Goal: Transaction & Acquisition: Purchase product/service

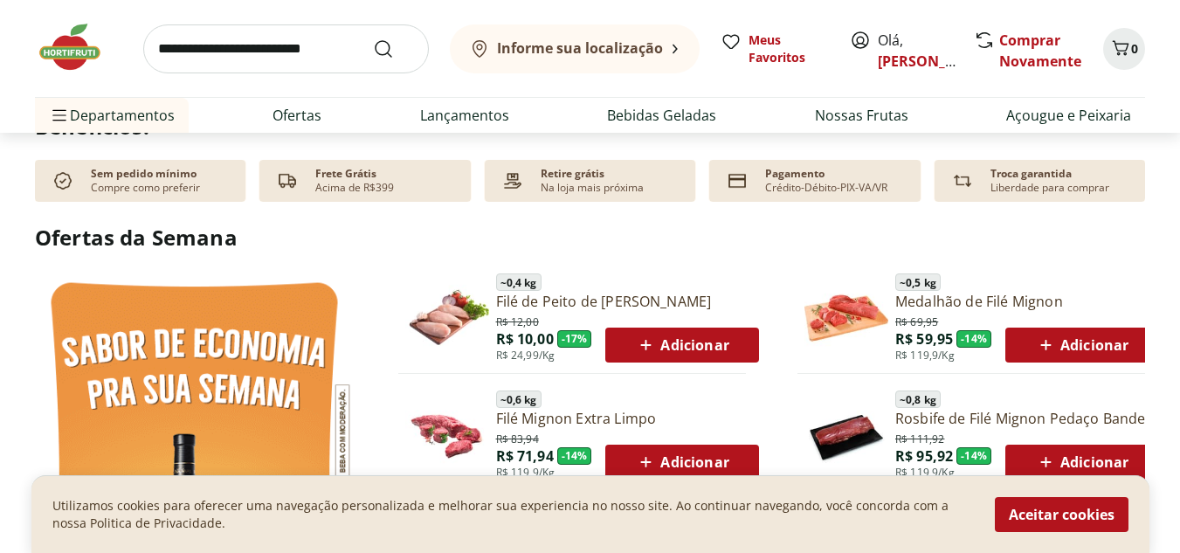
scroll to position [786, 0]
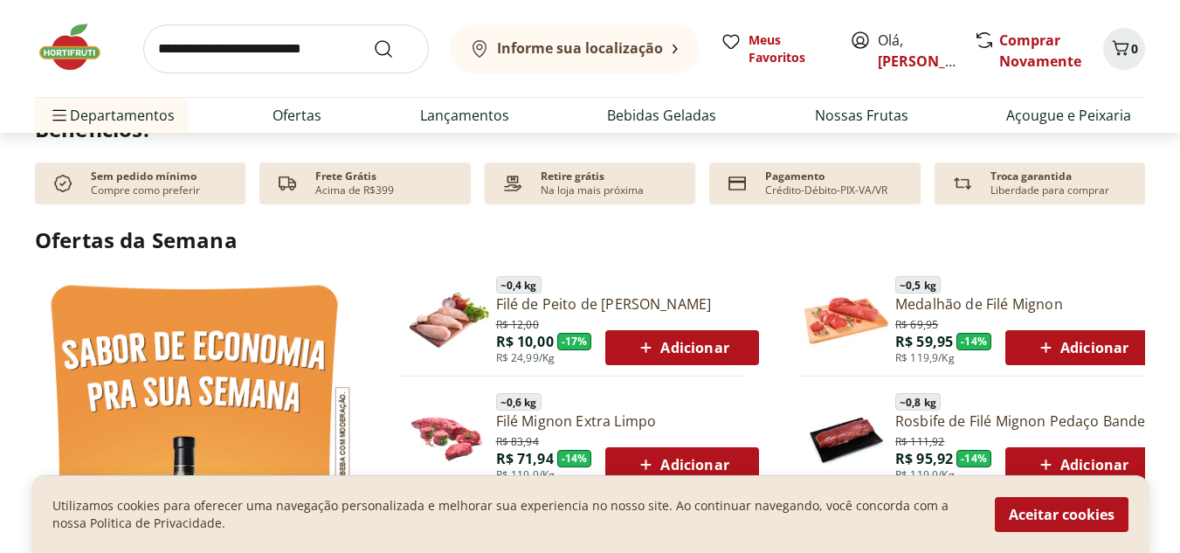
click at [157, 288] on img at bounding box center [194, 482] width 319 height 426
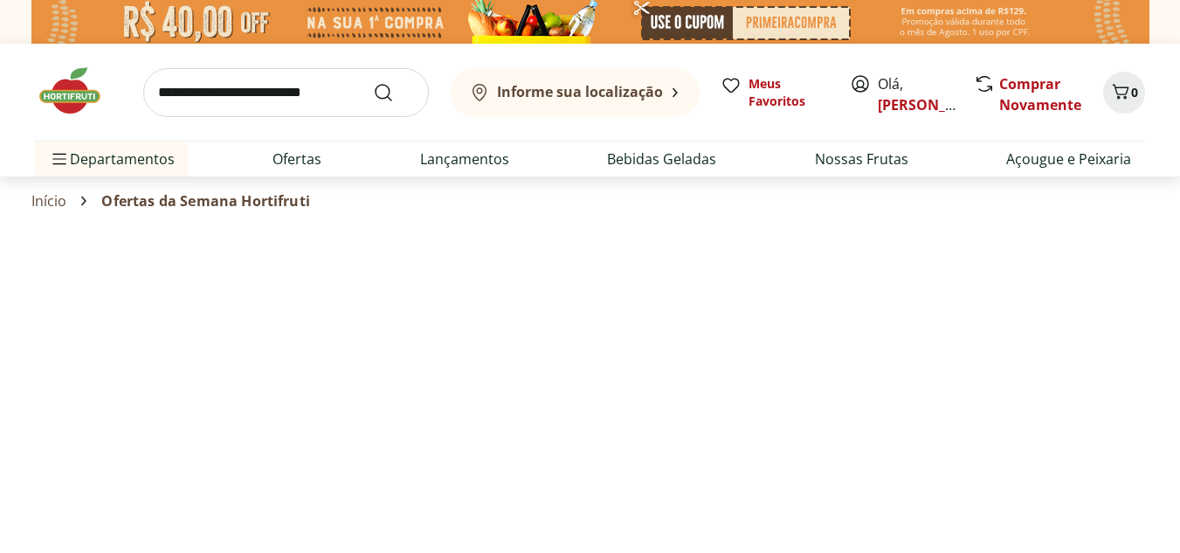
select select "**********"
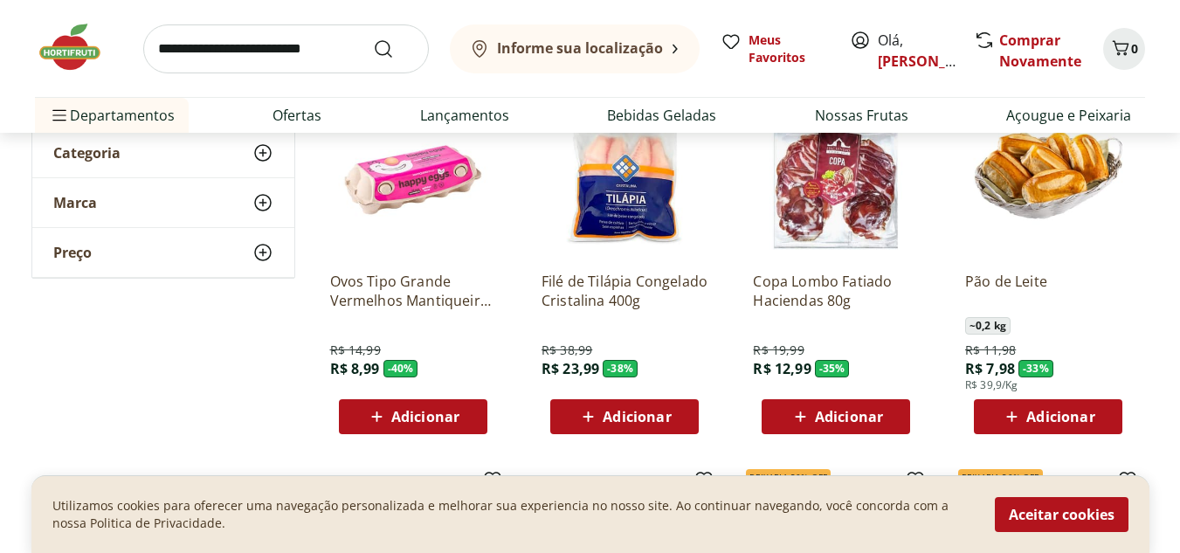
scroll to position [175, 0]
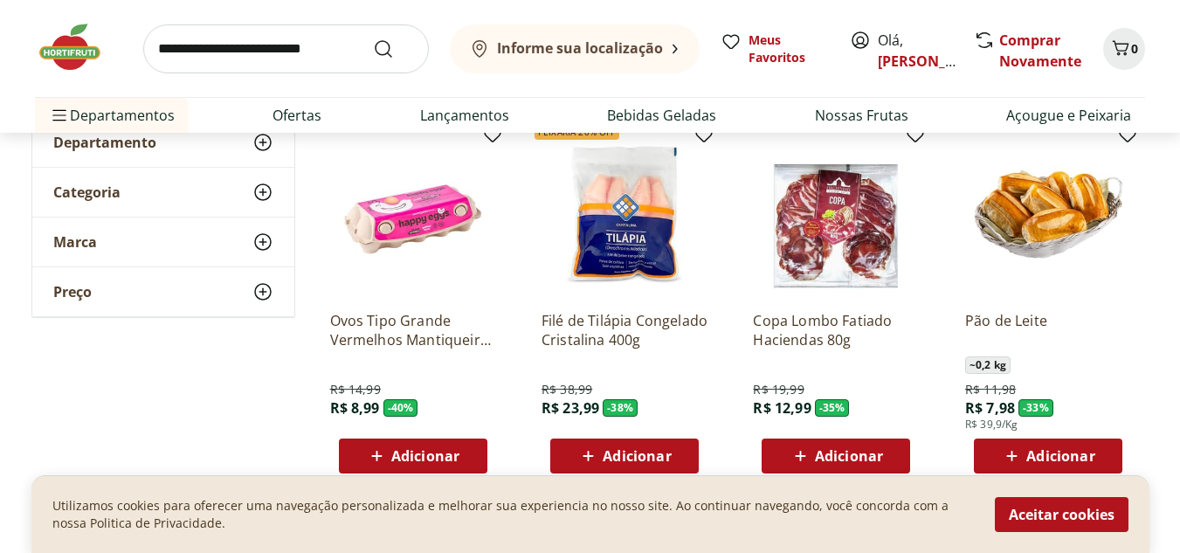
click at [425, 453] on span "Adicionar" at bounding box center [425, 456] width 68 height 14
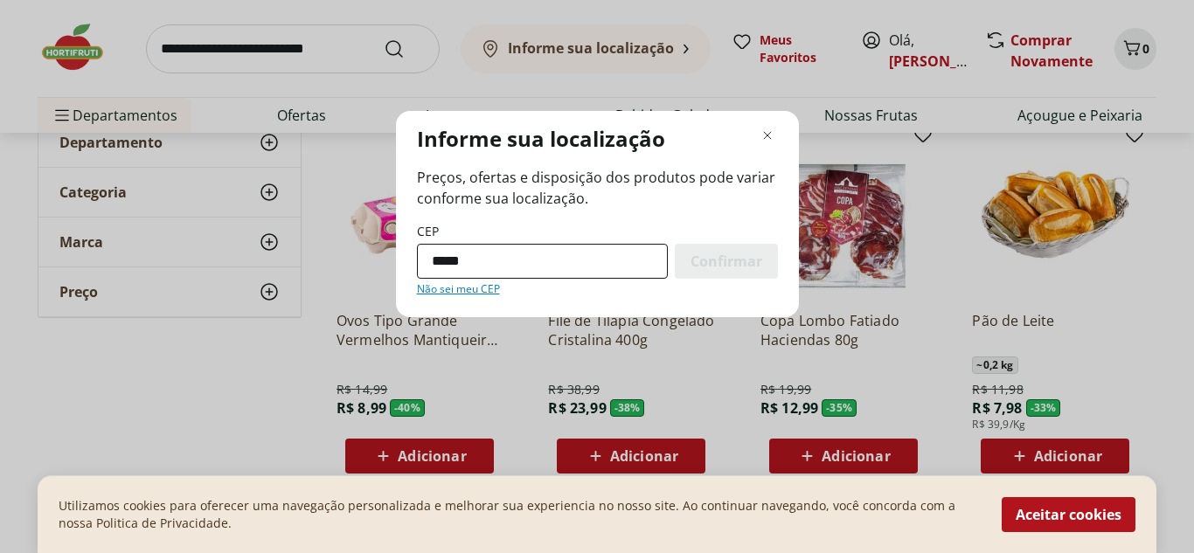
type input "*********"
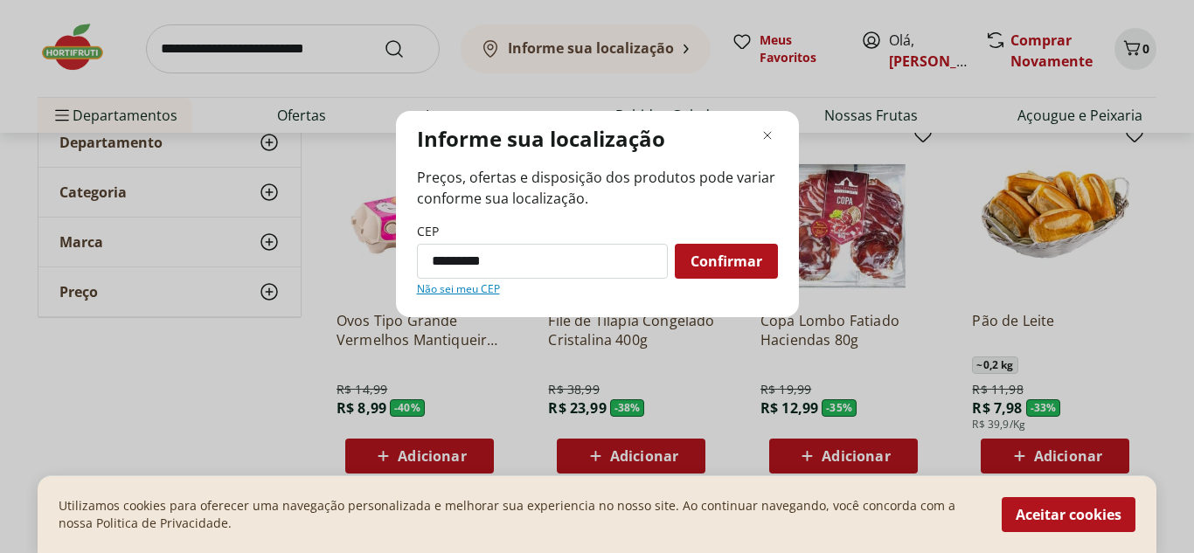
click at [714, 254] on span "Confirmar" at bounding box center [726, 261] width 72 height 14
click at [712, 254] on span "Confirmar" at bounding box center [726, 261] width 72 height 14
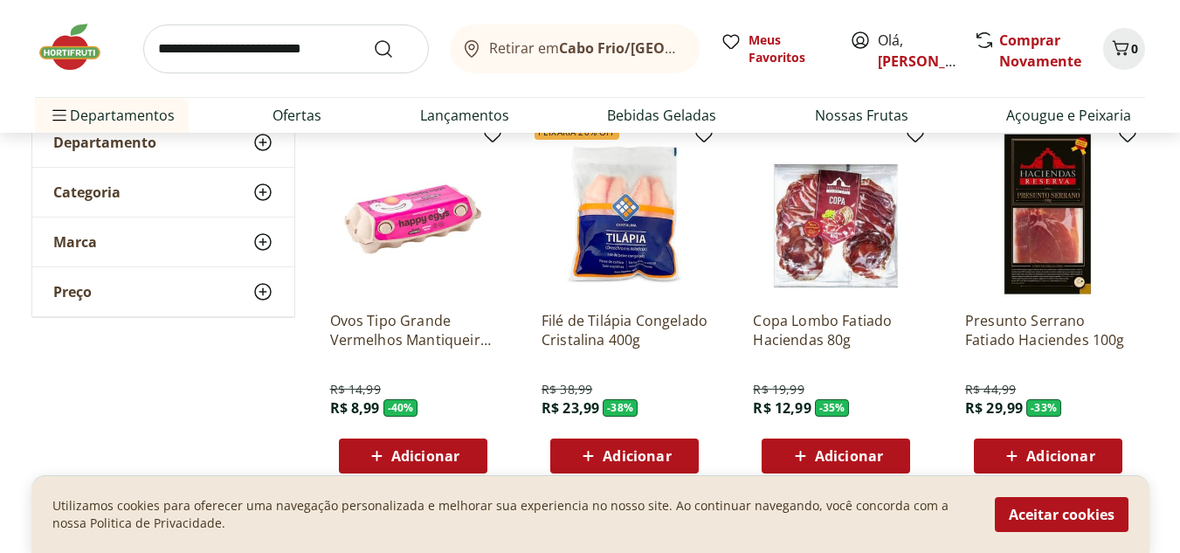
scroll to position [262, 0]
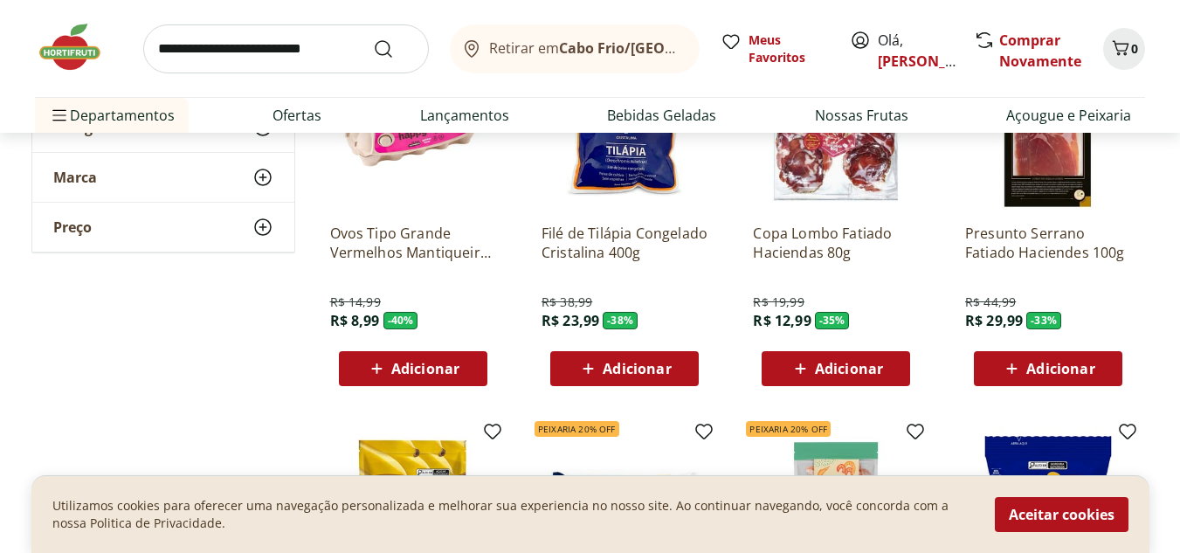
click at [432, 366] on span "Adicionar" at bounding box center [425, 369] width 68 height 14
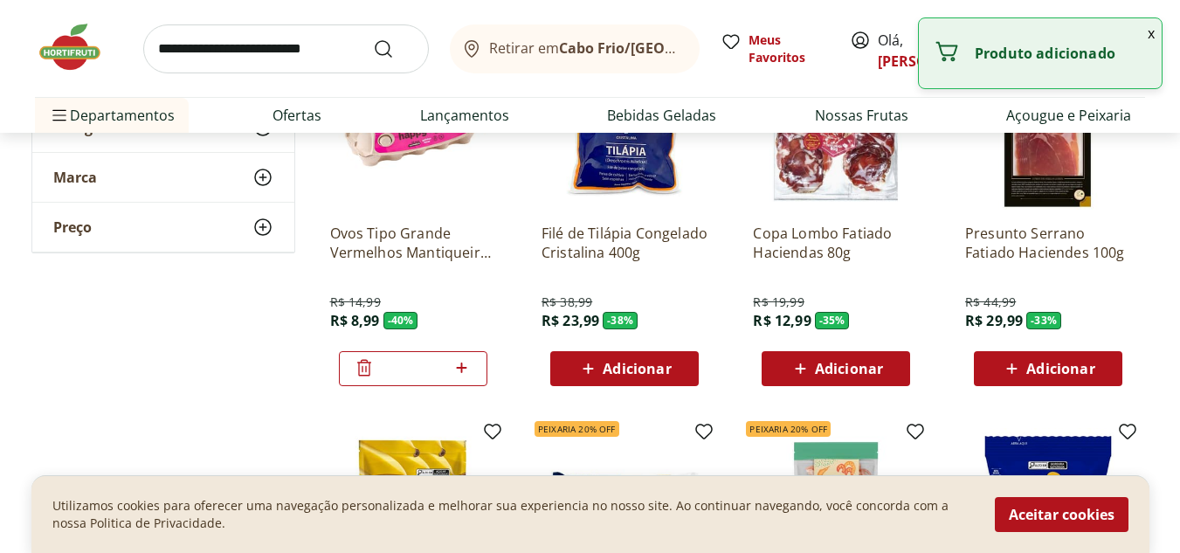
click at [467, 366] on icon at bounding box center [462, 367] width 22 height 21
type input "*"
click at [1150, 31] on button "x" at bounding box center [1151, 33] width 21 height 30
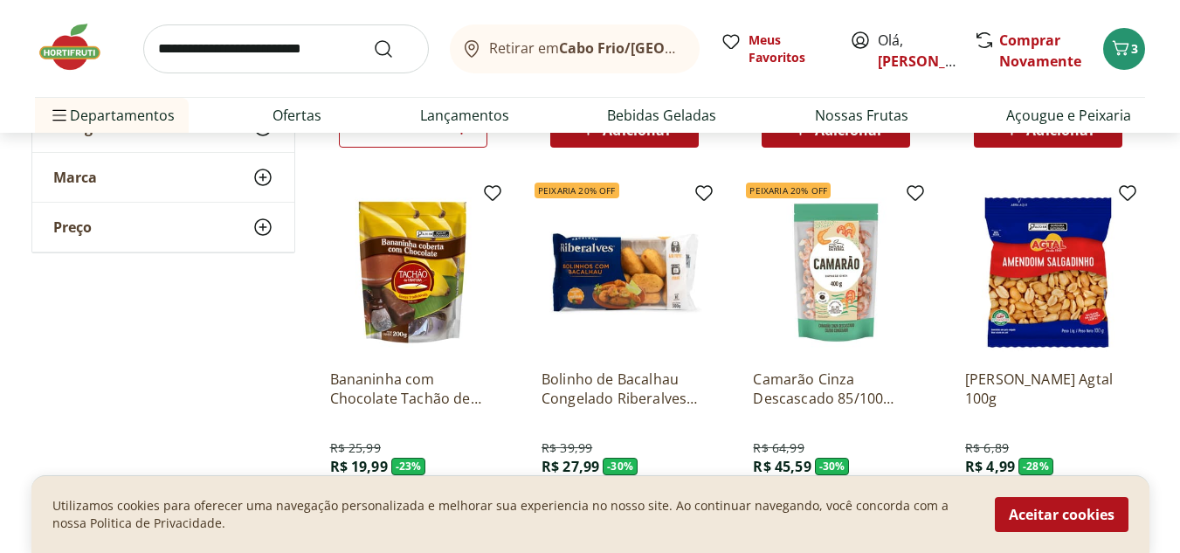
scroll to position [524, 0]
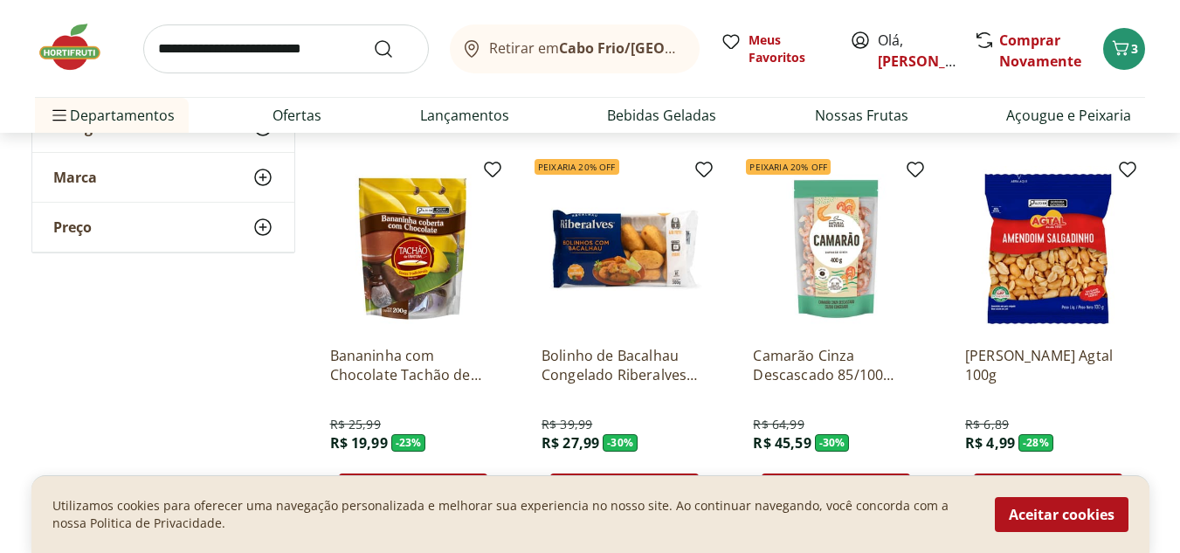
click at [1048, 496] on div "Utilizamos cookies para oferecer uma navegação personalizada e melhorar sua exp…" at bounding box center [590, 514] width 1118 height 78
click at [1048, 508] on button "Aceitar cookies" at bounding box center [1062, 514] width 134 height 35
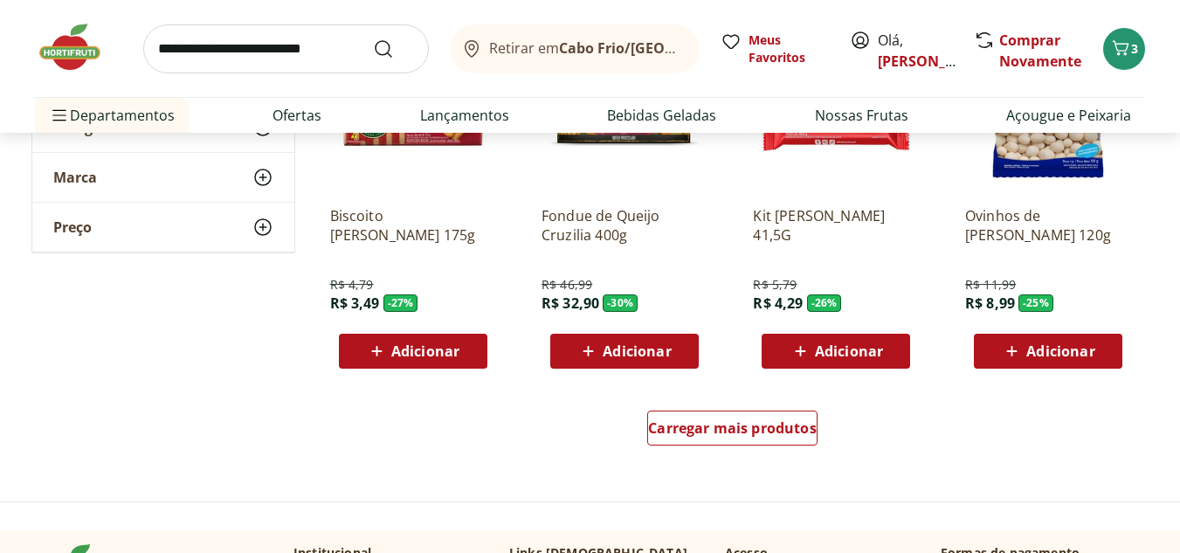
scroll to position [1223, 0]
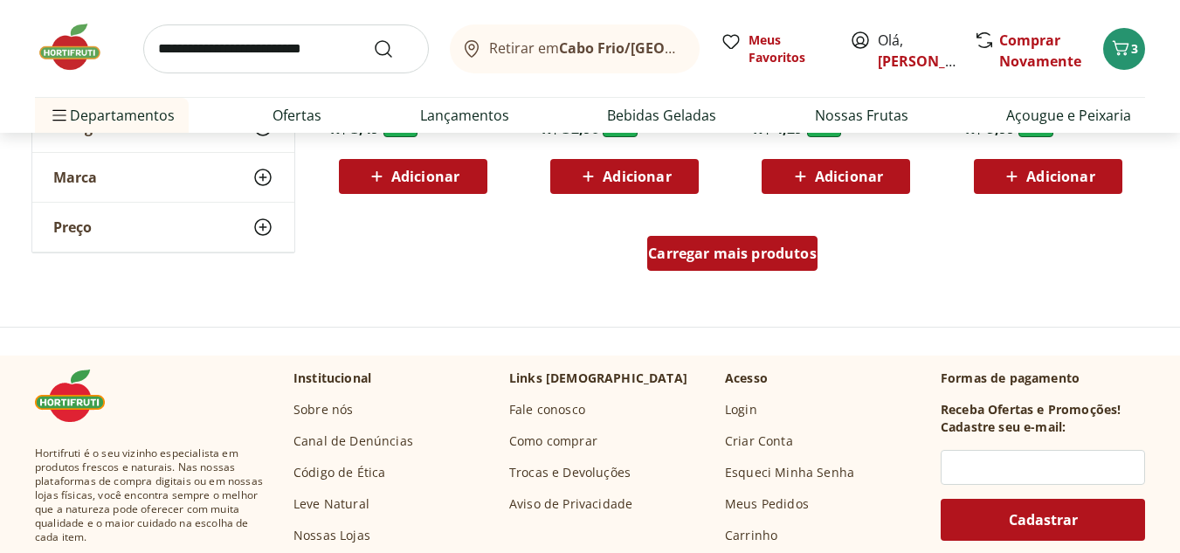
click at [702, 260] on span "Carregar mais produtos" at bounding box center [732, 253] width 169 height 14
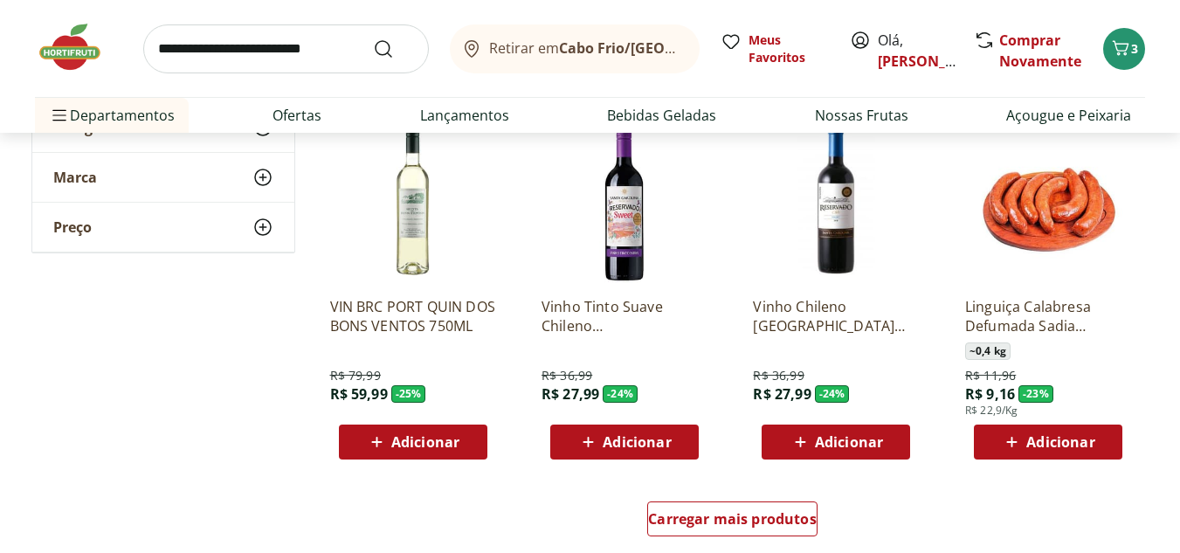
scroll to position [2184, 0]
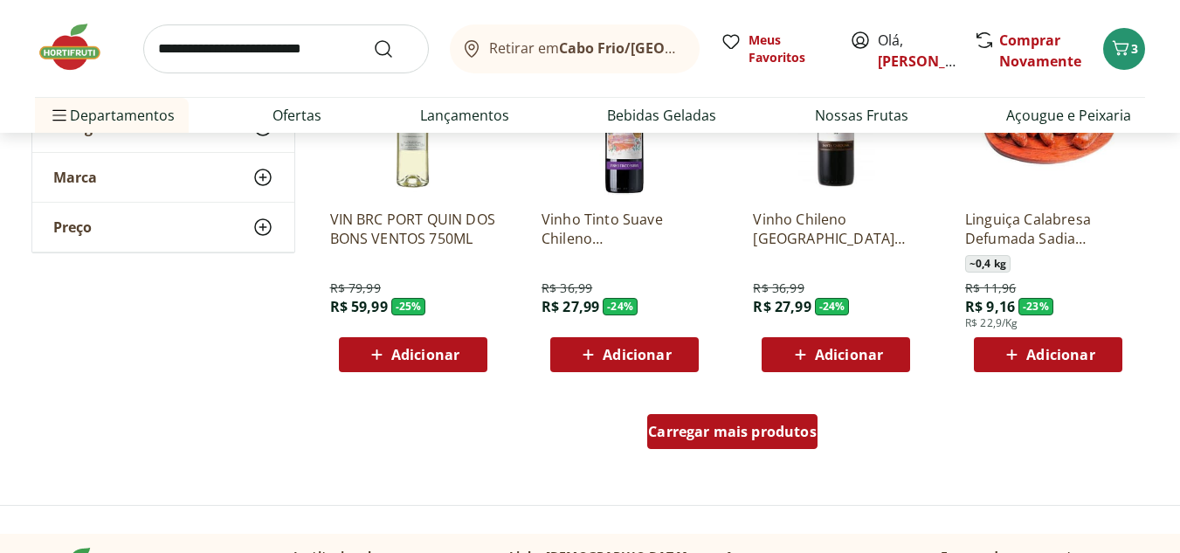
click at [734, 437] on span "Carregar mais produtos" at bounding box center [732, 432] width 169 height 14
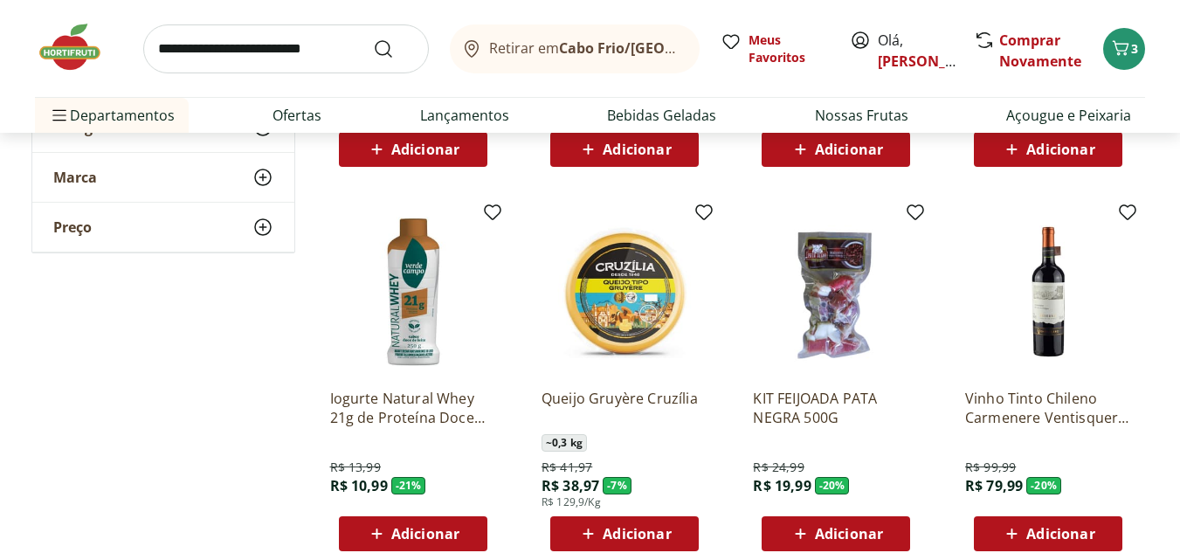
scroll to position [3146, 0]
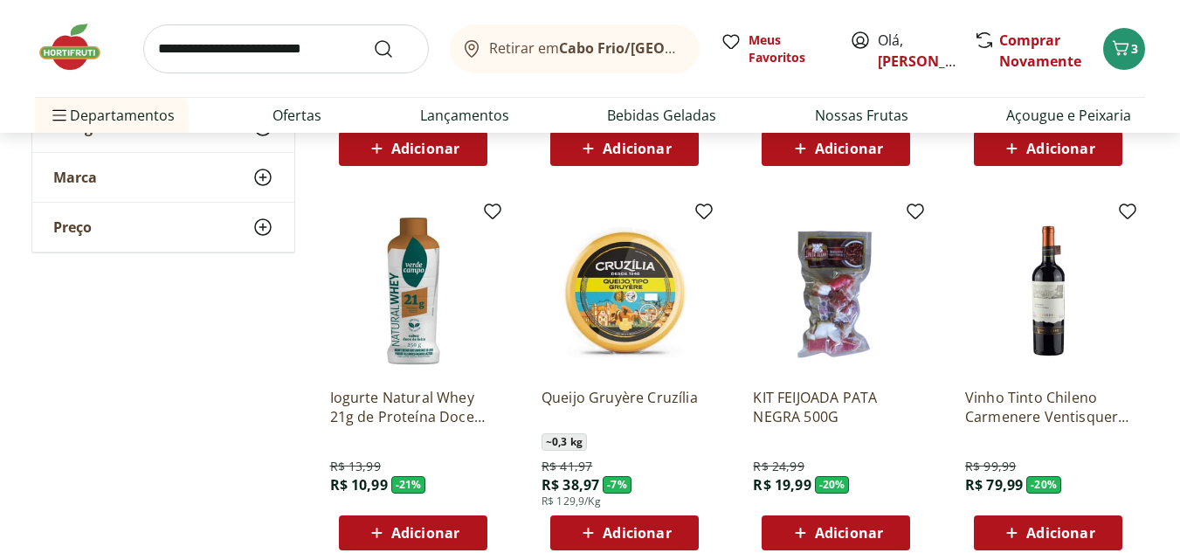
click at [412, 523] on span "Adicionar" at bounding box center [412, 533] width 93 height 21
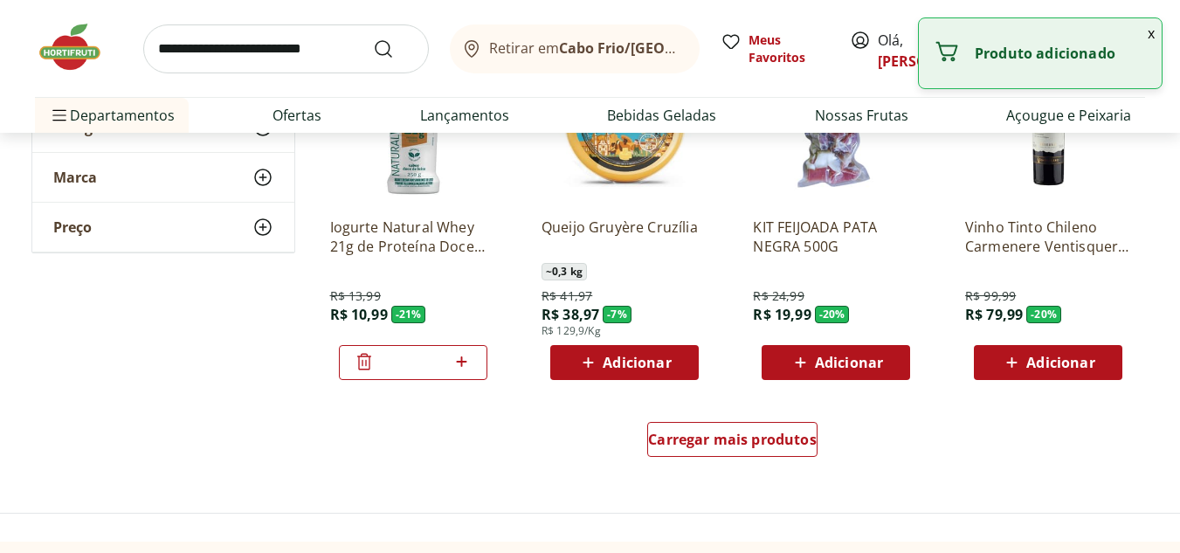
scroll to position [3320, 0]
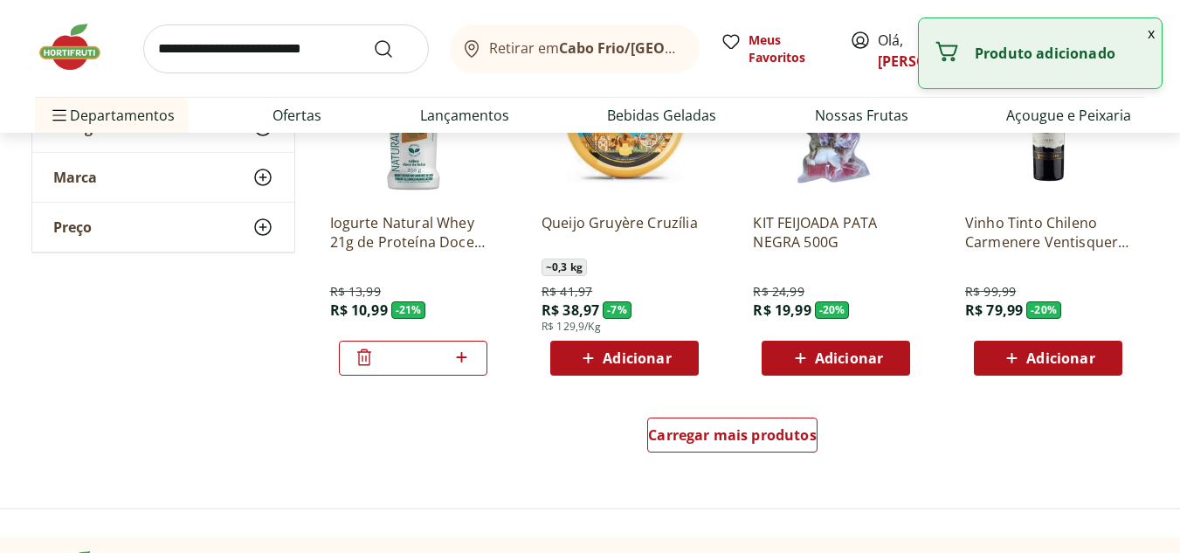
click at [473, 355] on div "*" at bounding box center [413, 358] width 149 height 35
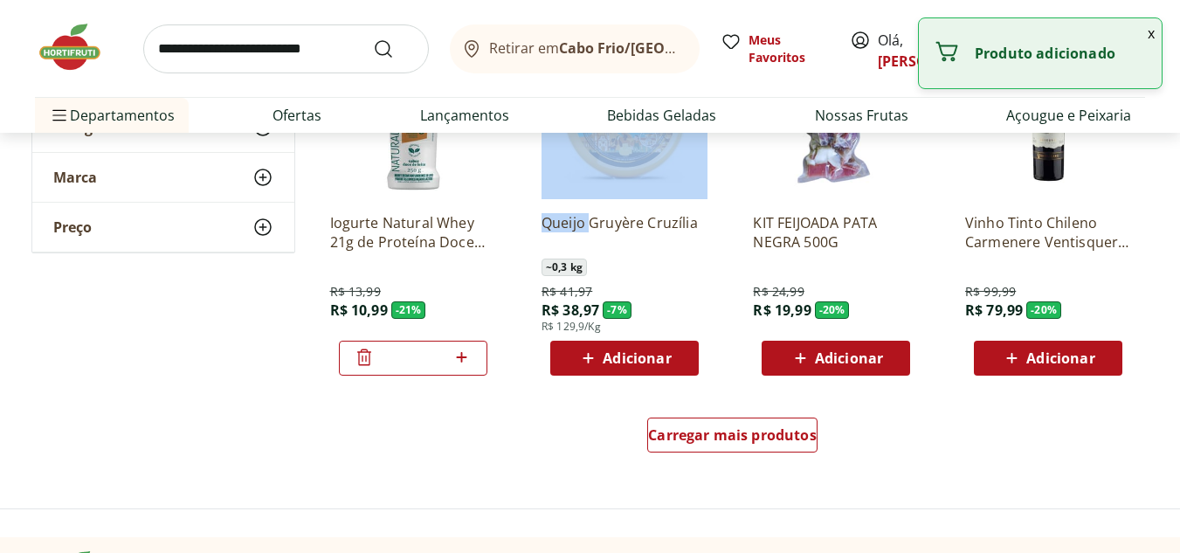
click at [473, 355] on div "*" at bounding box center [413, 358] width 149 height 35
click at [461, 357] on icon at bounding box center [462, 357] width 10 height 10
type input "*"
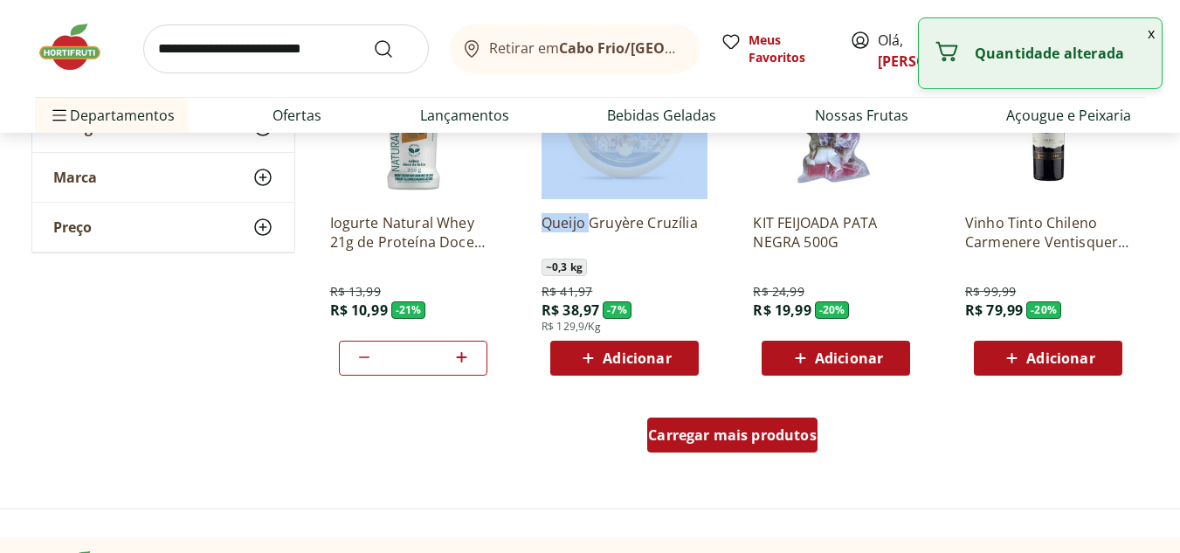
click at [717, 440] on span "Carregar mais produtos" at bounding box center [732, 435] width 169 height 14
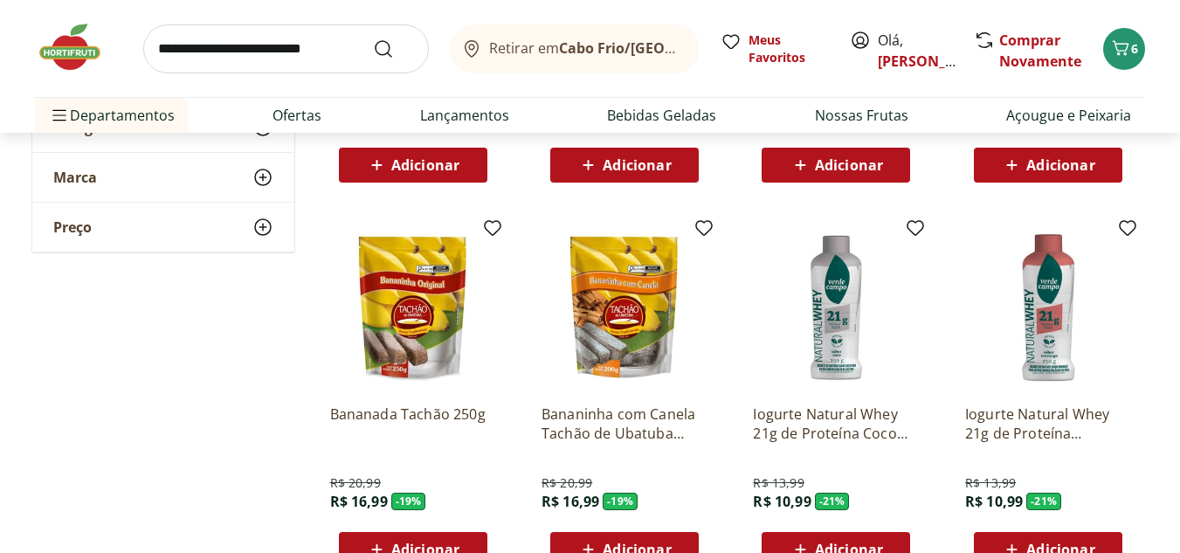
scroll to position [4369, 0]
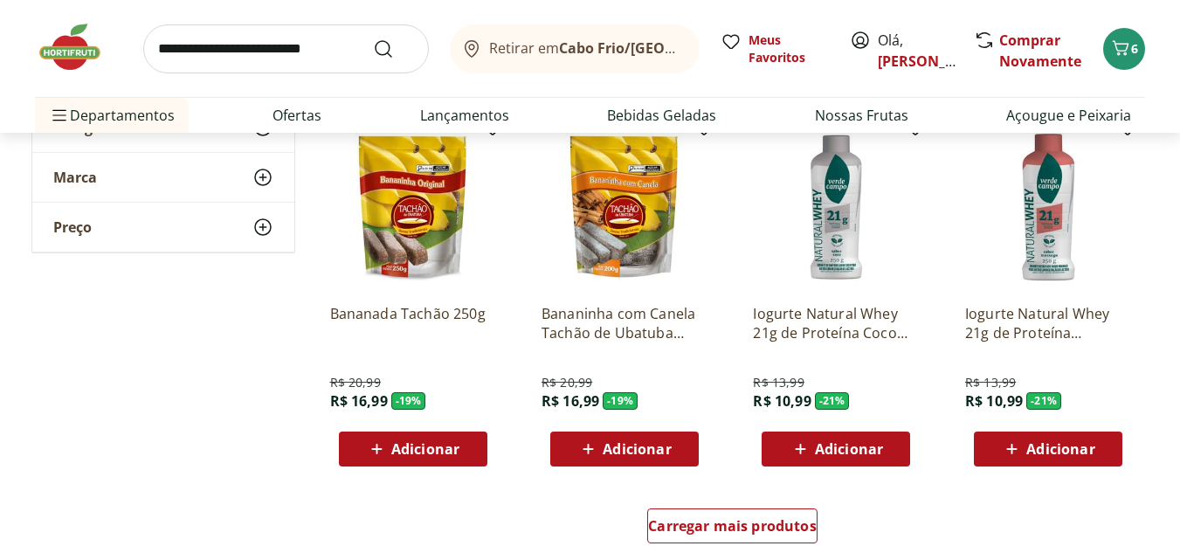
click at [856, 442] on span "Adicionar" at bounding box center [849, 449] width 68 height 14
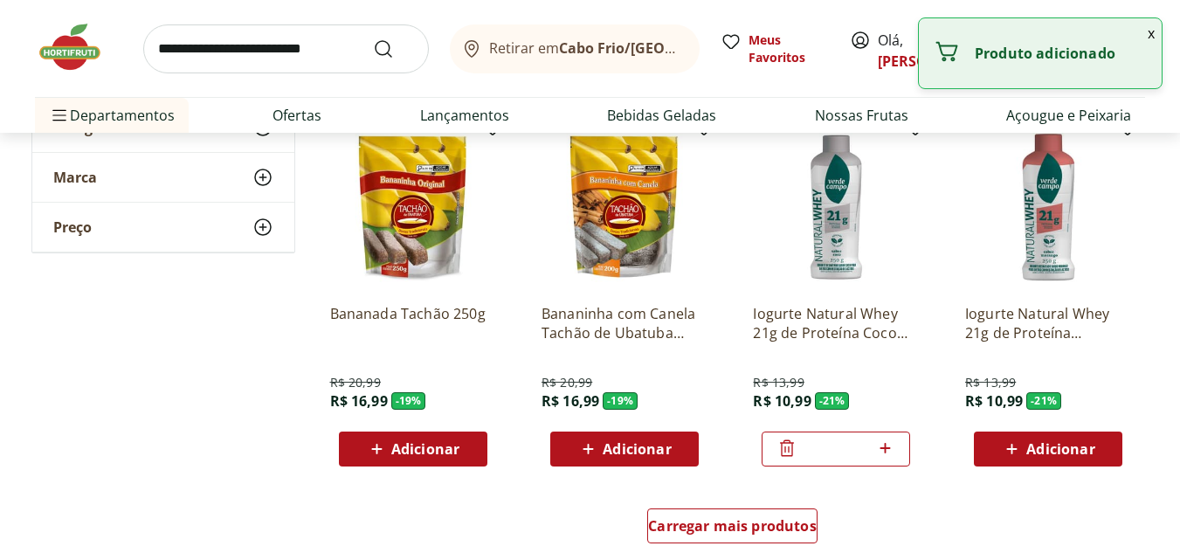
click at [892, 444] on icon at bounding box center [886, 448] width 22 height 21
type input "*"
click at [1048, 449] on span "Adicionar" at bounding box center [1061, 449] width 68 height 14
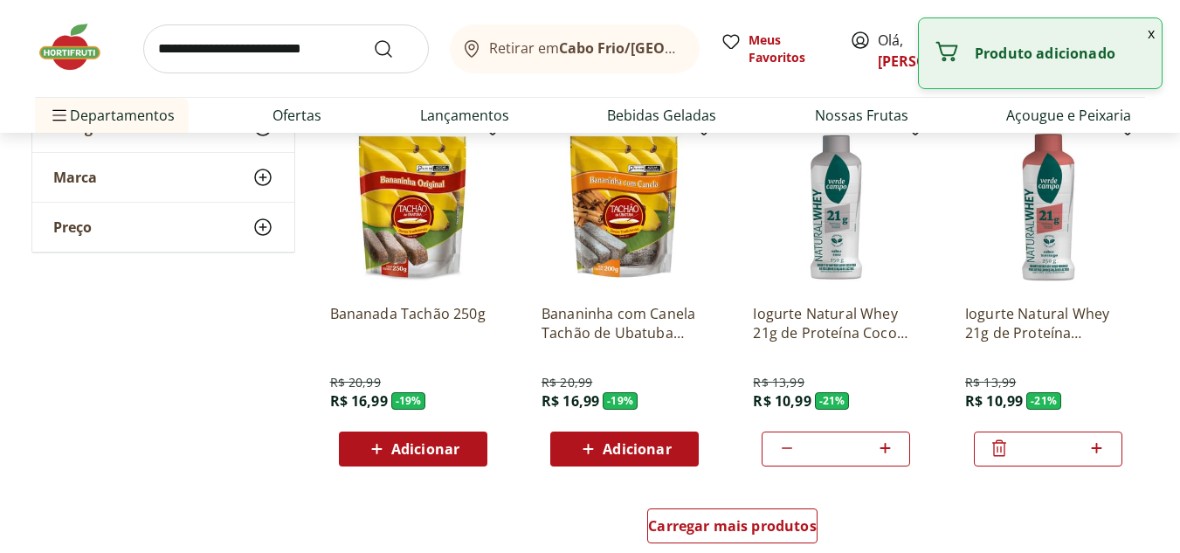
click at [1111, 448] on div "*" at bounding box center [1048, 449] width 149 height 35
click at [1096, 447] on icon at bounding box center [1097, 448] width 22 height 21
type input "*"
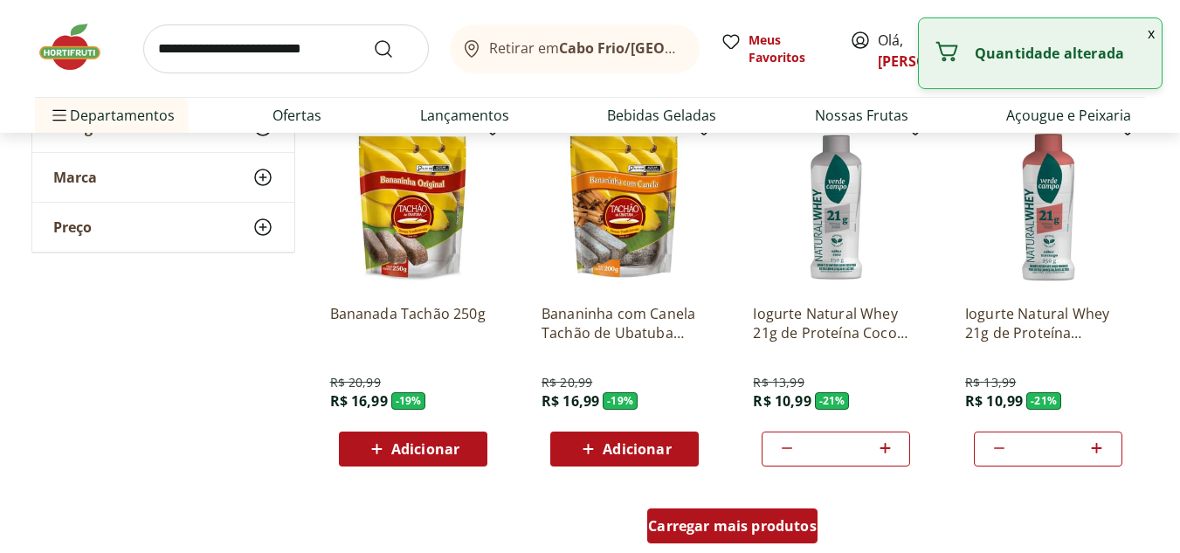
click at [775, 523] on span "Carregar mais produtos" at bounding box center [732, 526] width 169 height 14
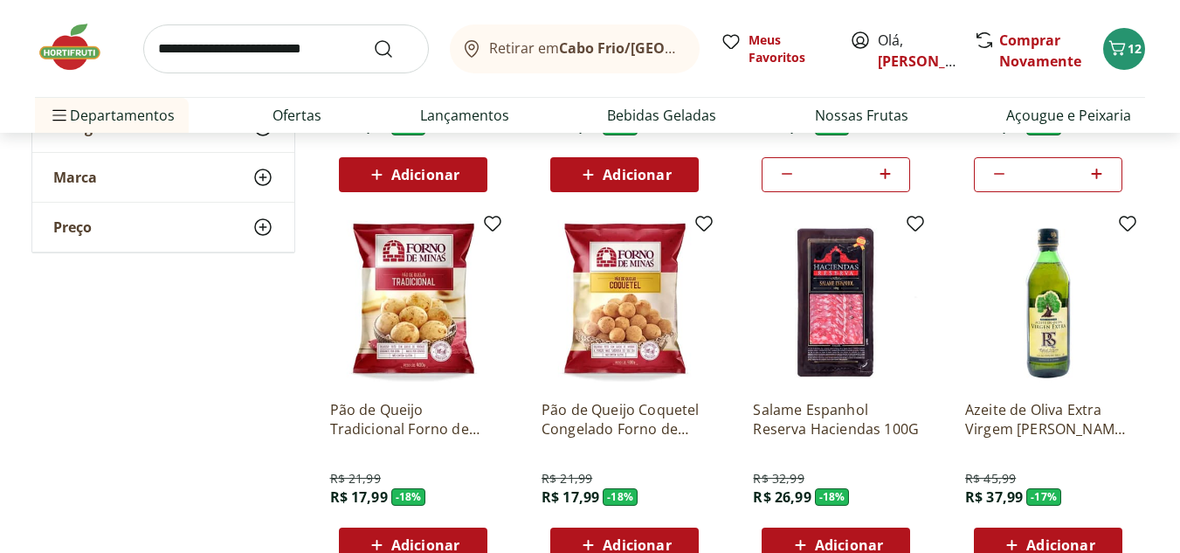
scroll to position [4718, 0]
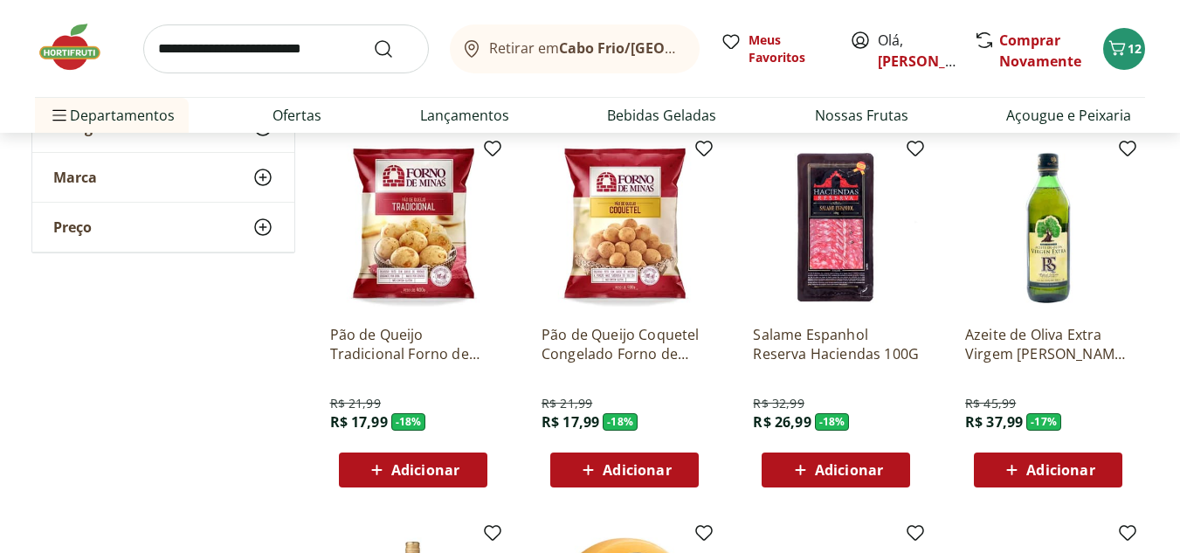
click at [1018, 467] on icon at bounding box center [1012, 470] width 22 height 21
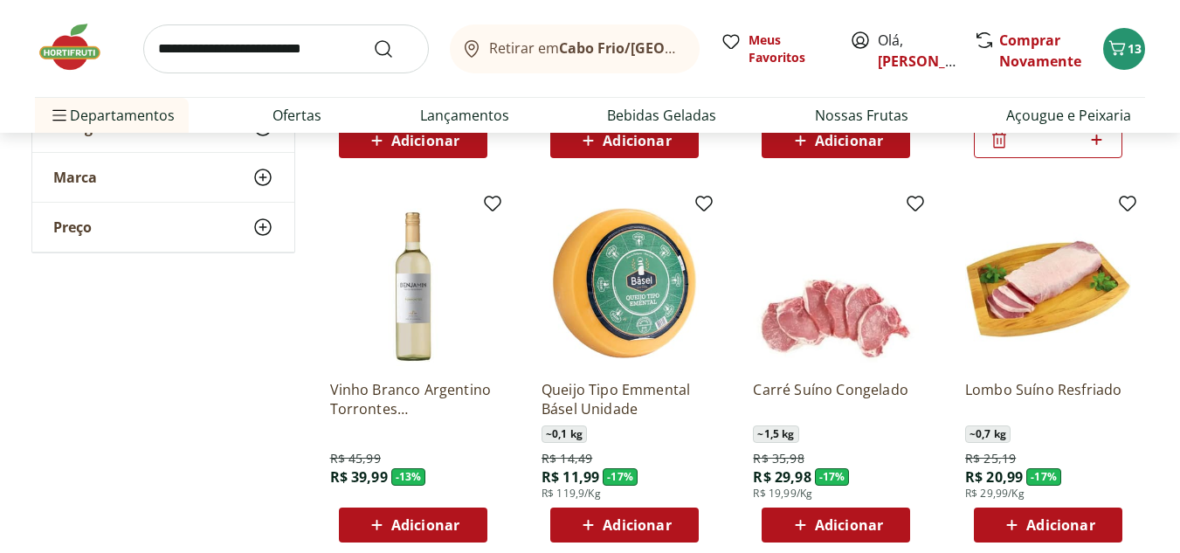
scroll to position [5068, 0]
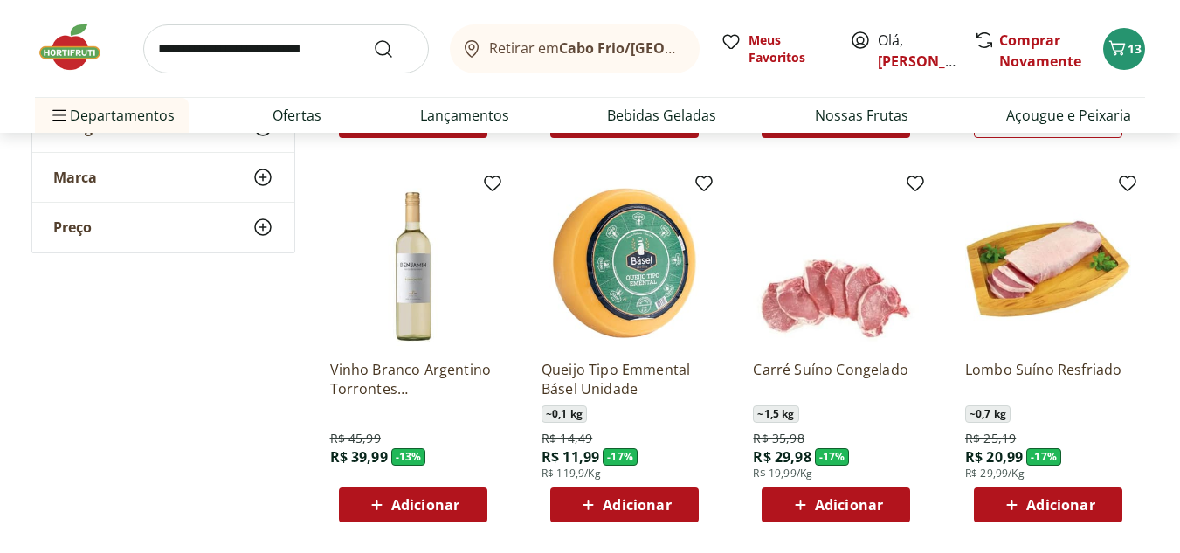
click at [1060, 498] on span "Adicionar" at bounding box center [1061, 505] width 68 height 14
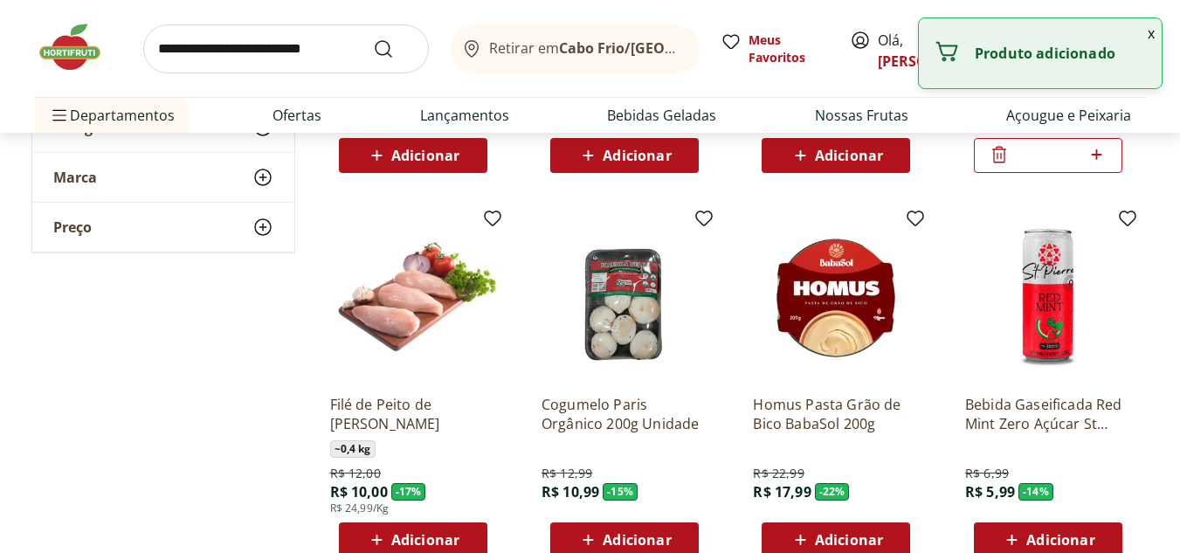
scroll to position [5505, 0]
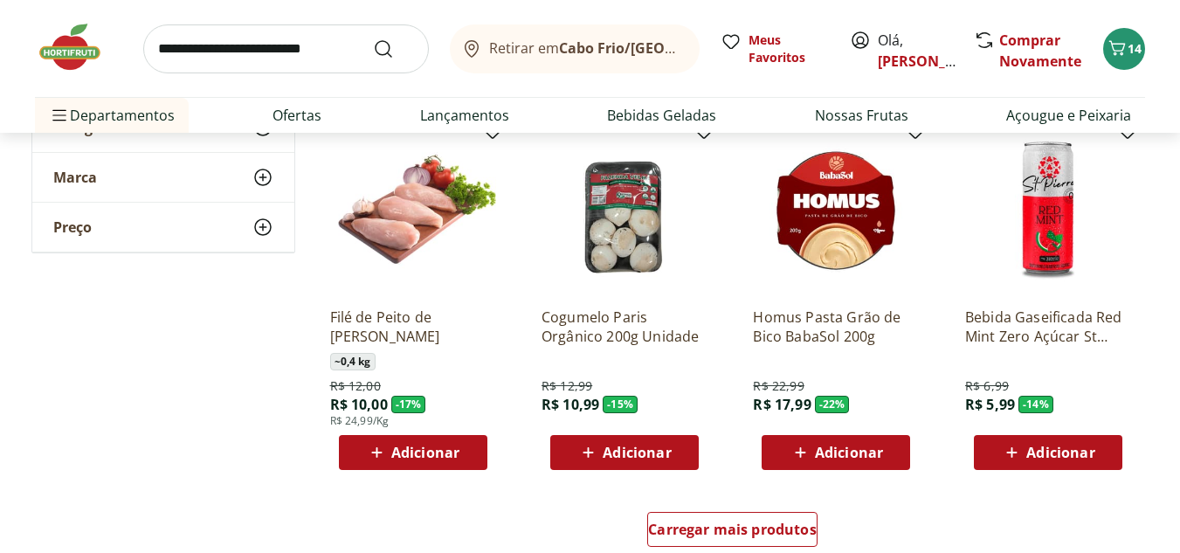
click at [626, 458] on span "Adicionar" at bounding box center [637, 453] width 68 height 14
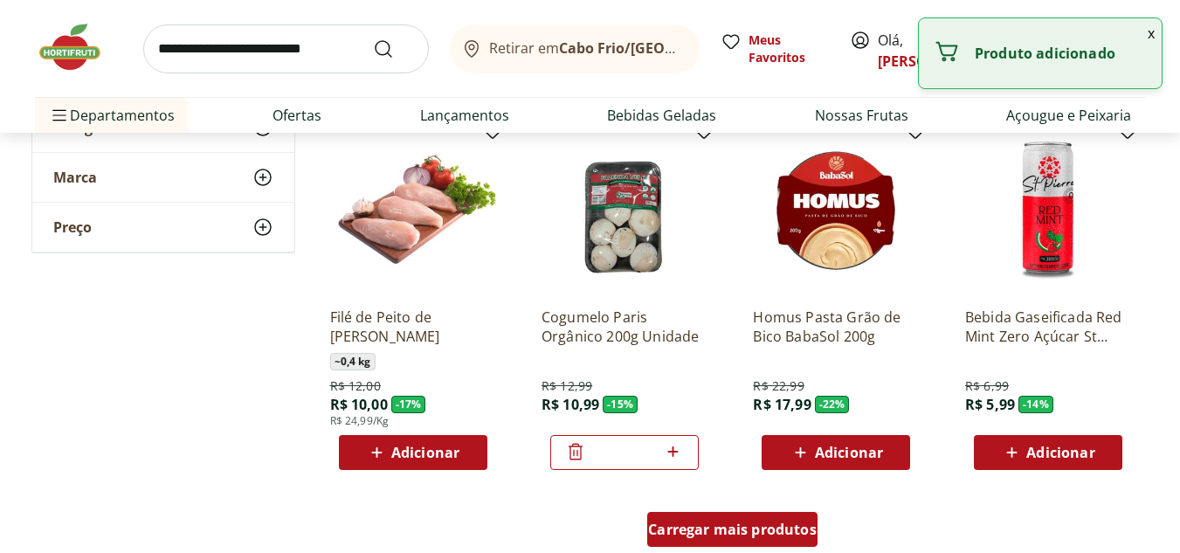
click at [751, 529] on span "Carregar mais produtos" at bounding box center [732, 530] width 169 height 14
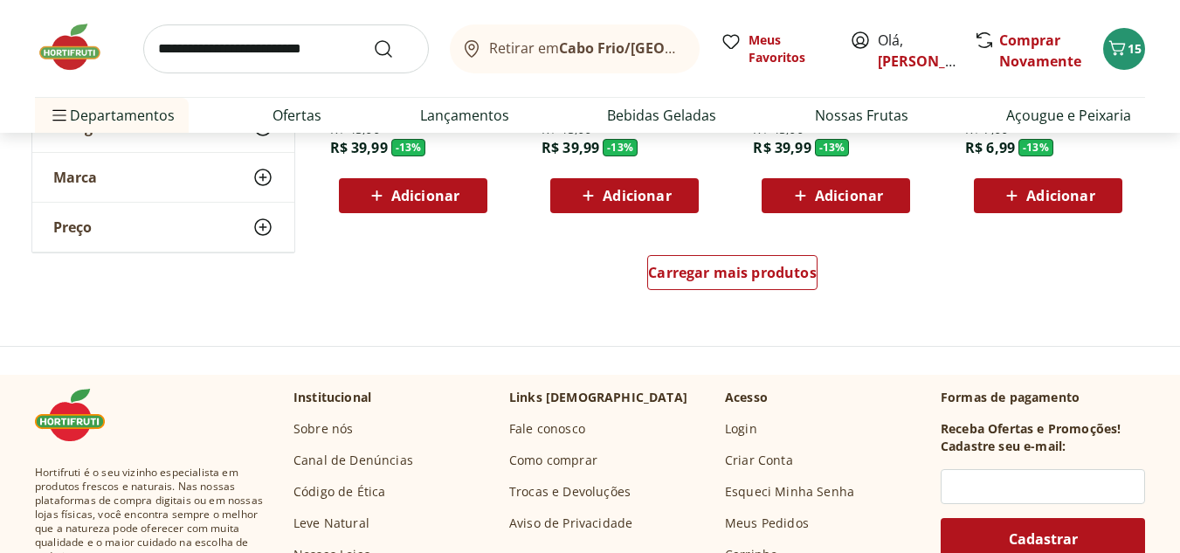
scroll to position [6816, 0]
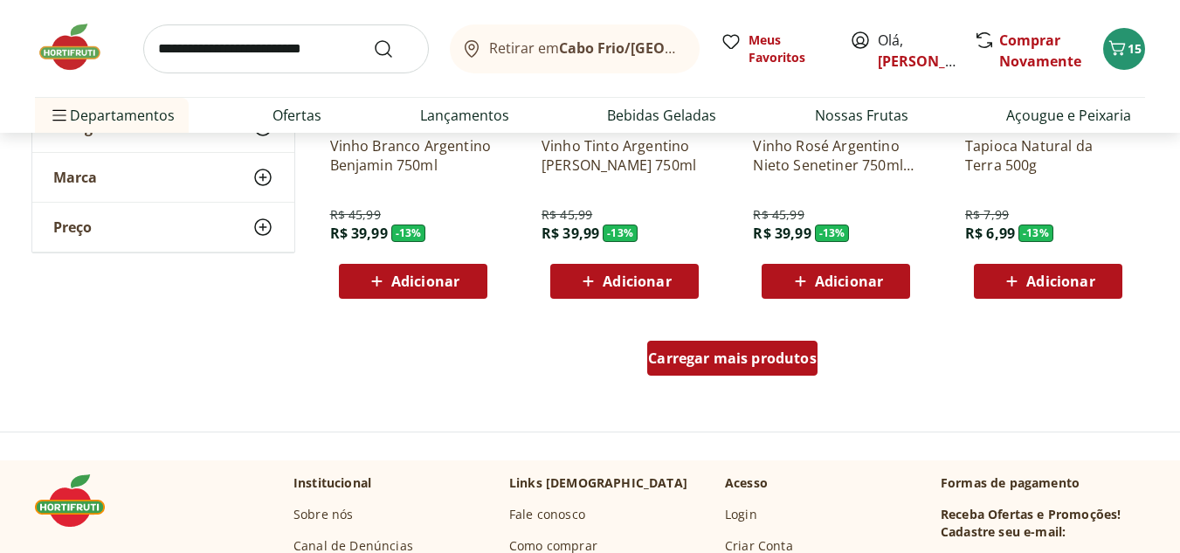
click at [723, 360] on span "Carregar mais produtos" at bounding box center [732, 358] width 169 height 14
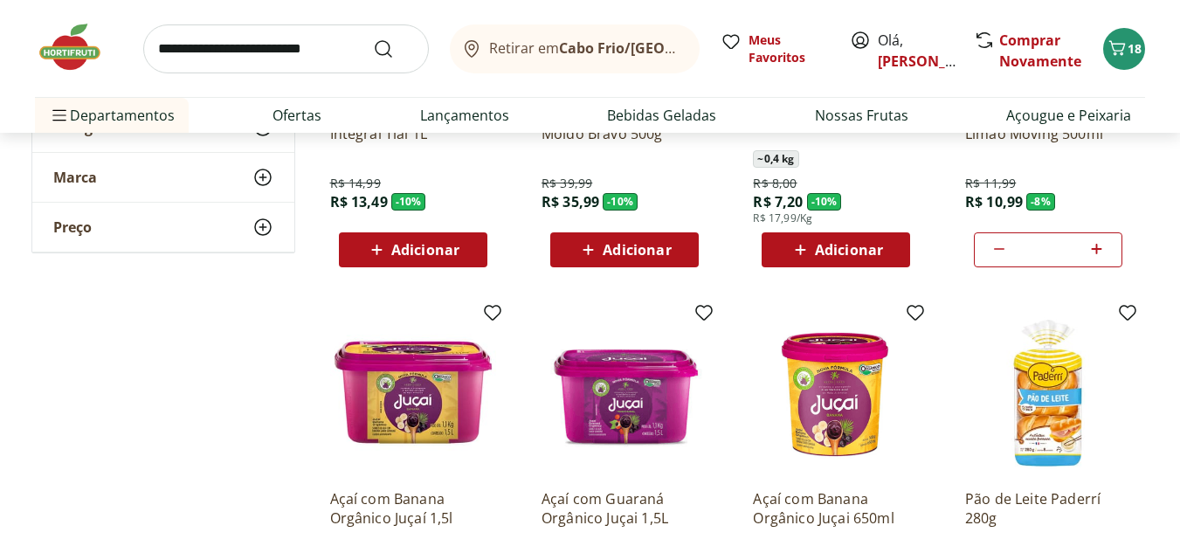
scroll to position [7951, 0]
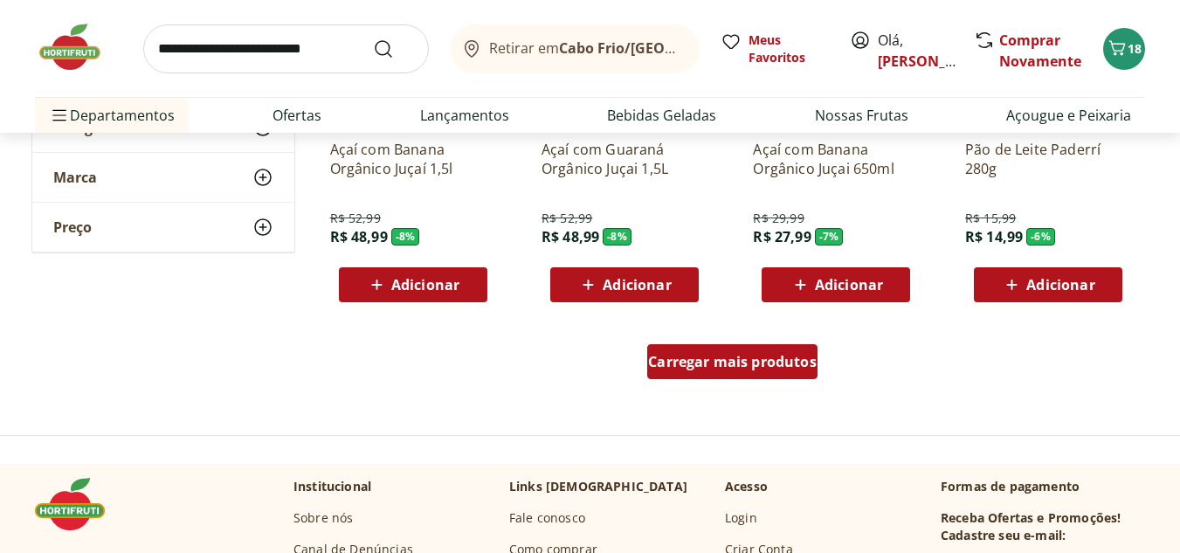
click at [708, 367] on span "Carregar mais produtos" at bounding box center [732, 362] width 169 height 14
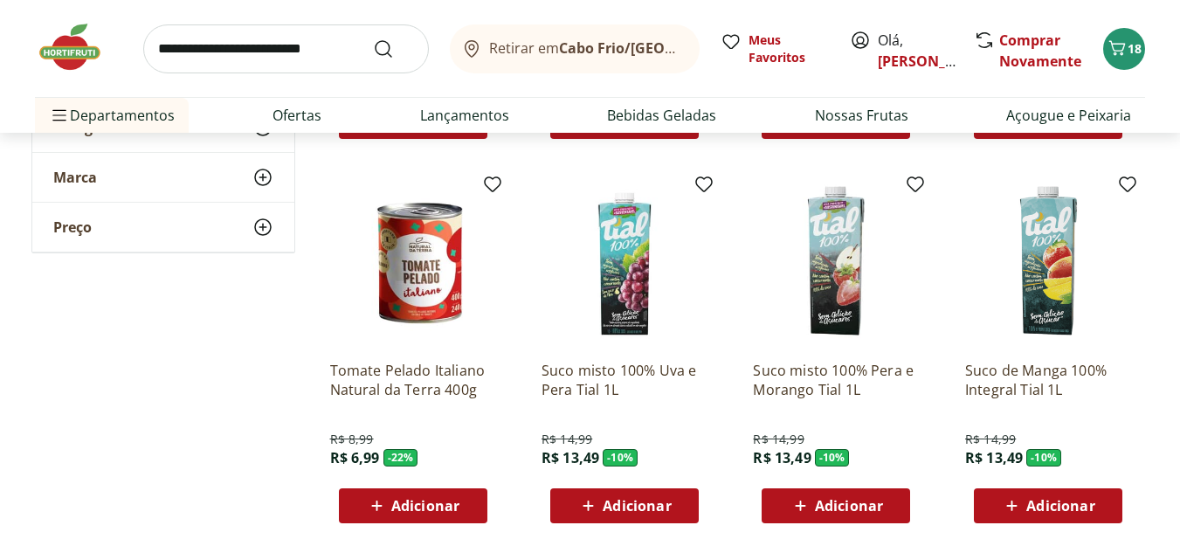
scroll to position [8913, 0]
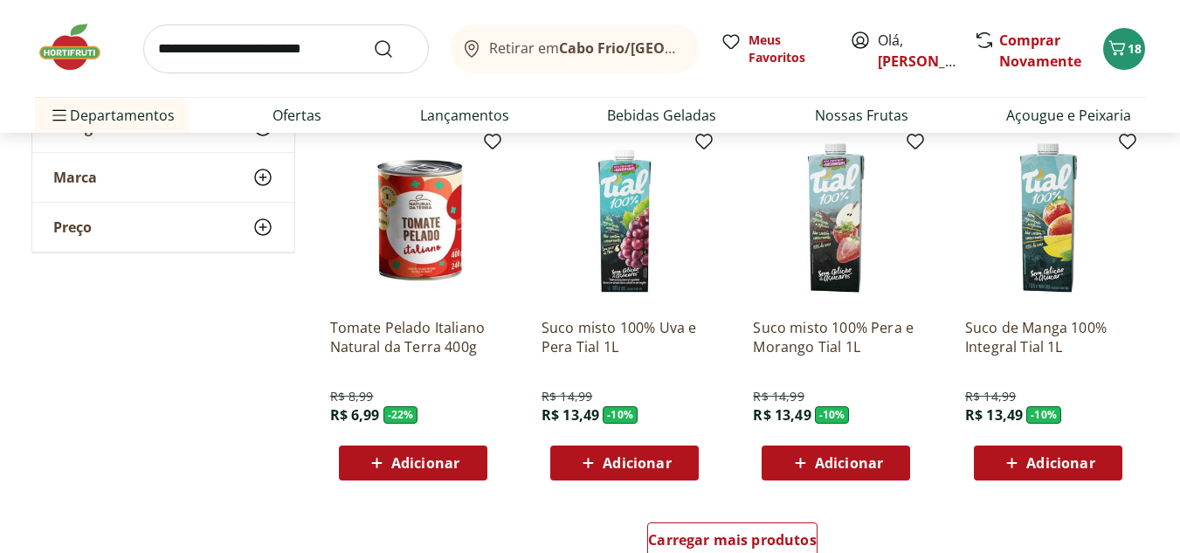
click at [450, 457] on span "Adicionar" at bounding box center [425, 463] width 68 height 14
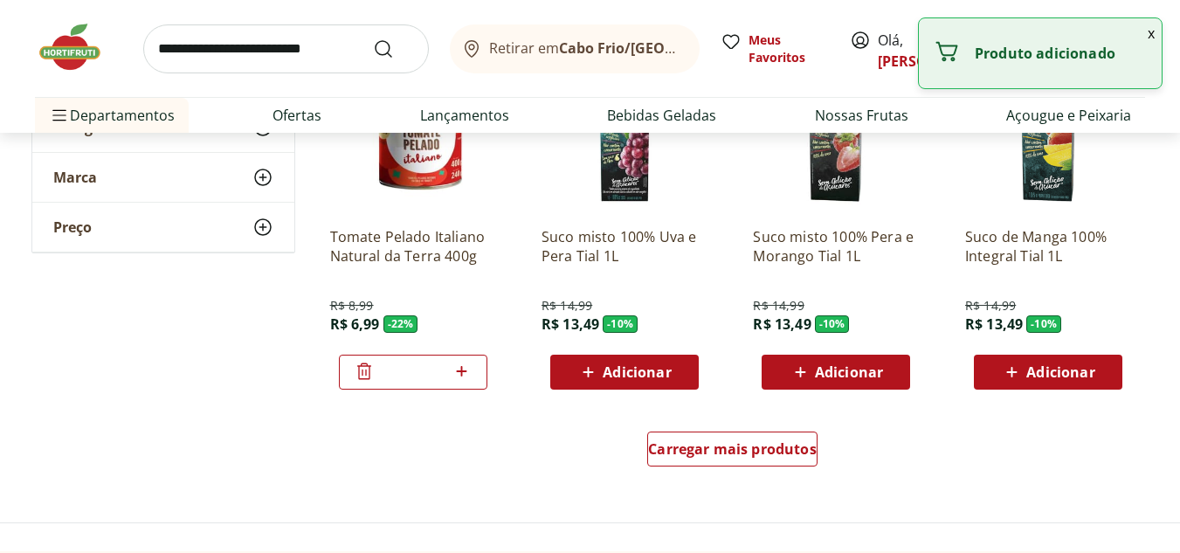
scroll to position [9087, 0]
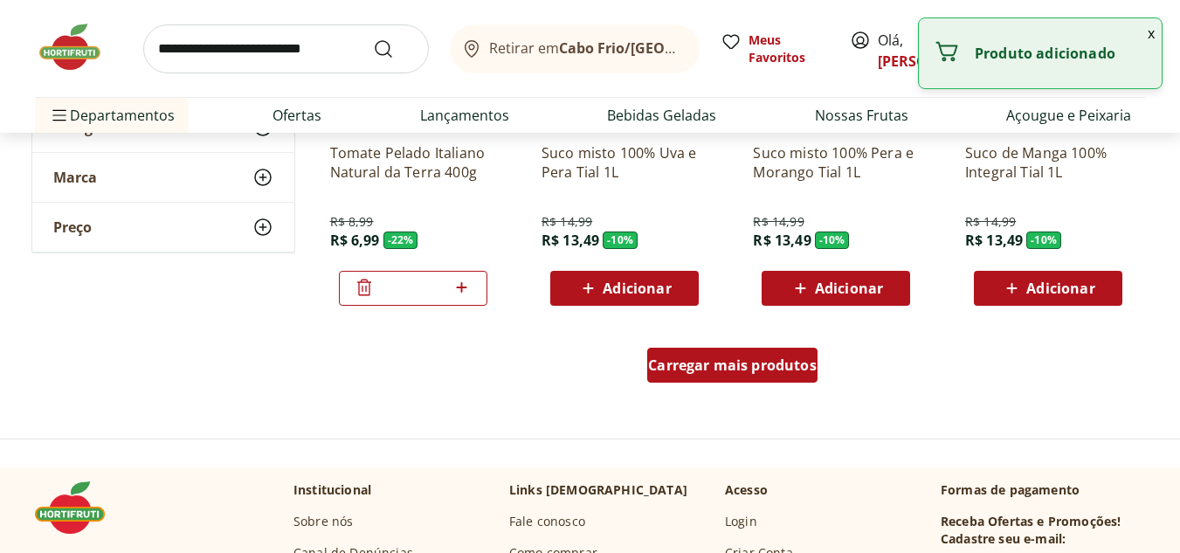
click at [735, 367] on span "Carregar mais produtos" at bounding box center [732, 365] width 169 height 14
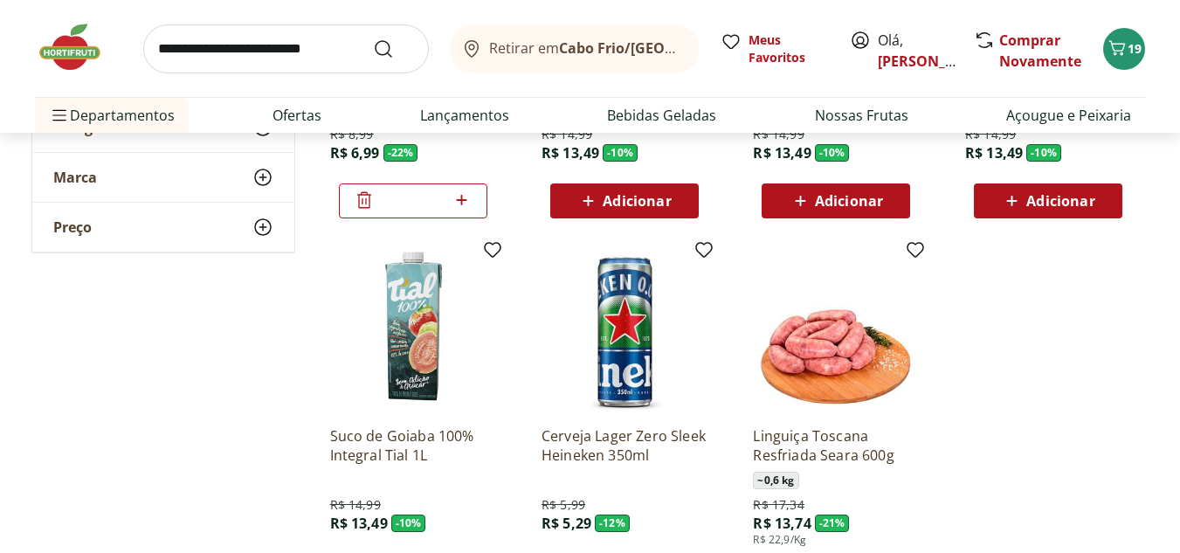
scroll to position [9262, 0]
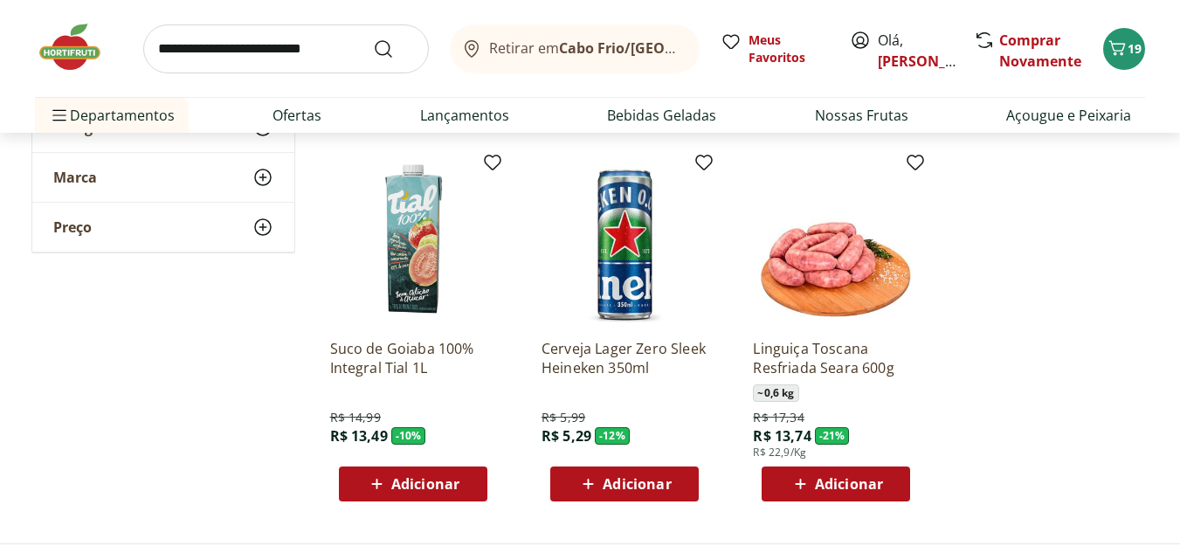
click at [1168, 23] on div "Retirar em Cabo Frio/RJ Meus Favoritos Olá, Joao Comprar Novamente 19 Departame…" at bounding box center [590, 66] width 1180 height 133
type input "*"
click at [1112, 48] on icon "Carrinho" at bounding box center [1117, 48] width 21 height 21
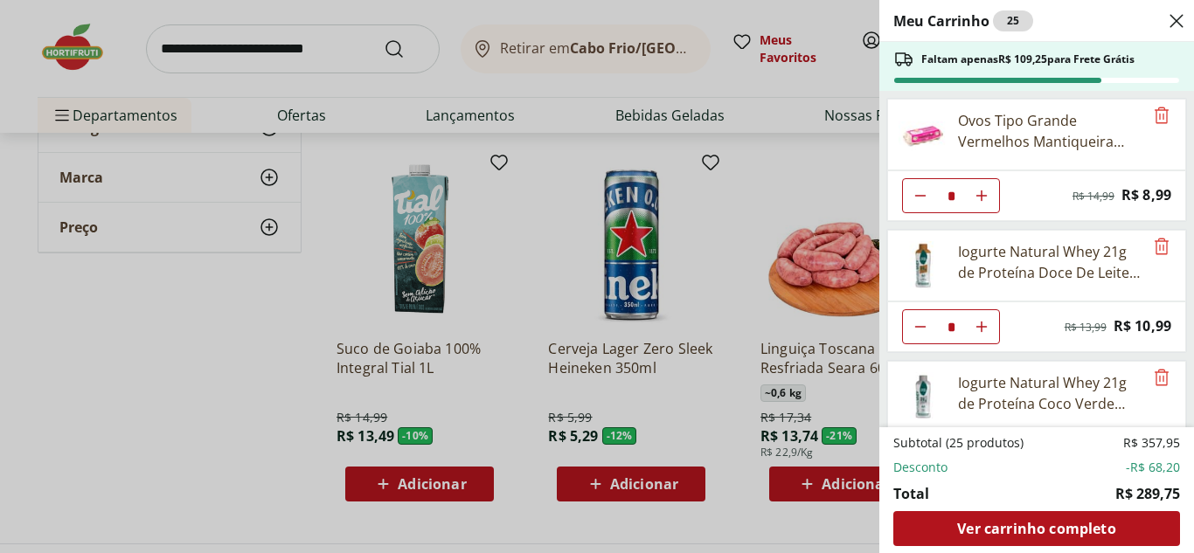
click at [694, 151] on div "Meu Carrinho 25 Faltam apenas R$ 109,25 para Frete Grátis Ovos Tipo Grande Verm…" at bounding box center [597, 276] width 1194 height 553
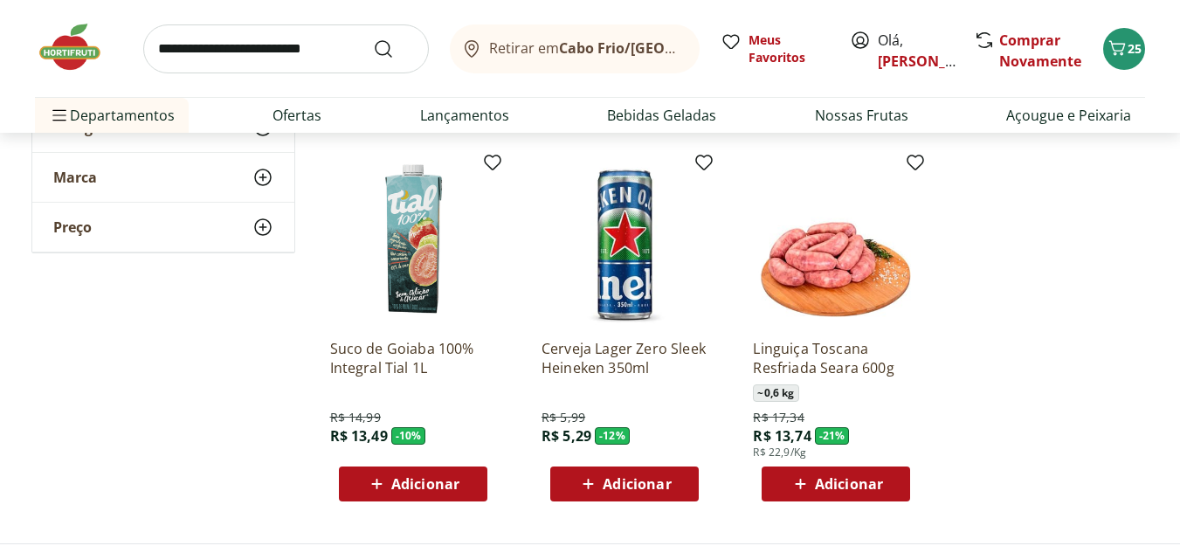
click at [93, 46] on img at bounding box center [78, 47] width 87 height 52
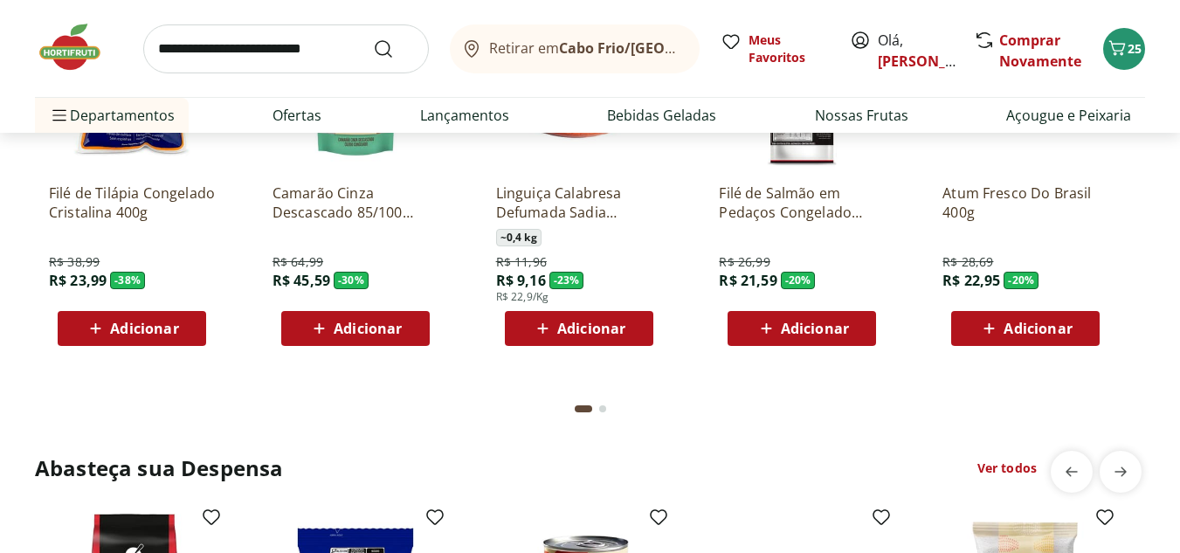
scroll to position [1835, 0]
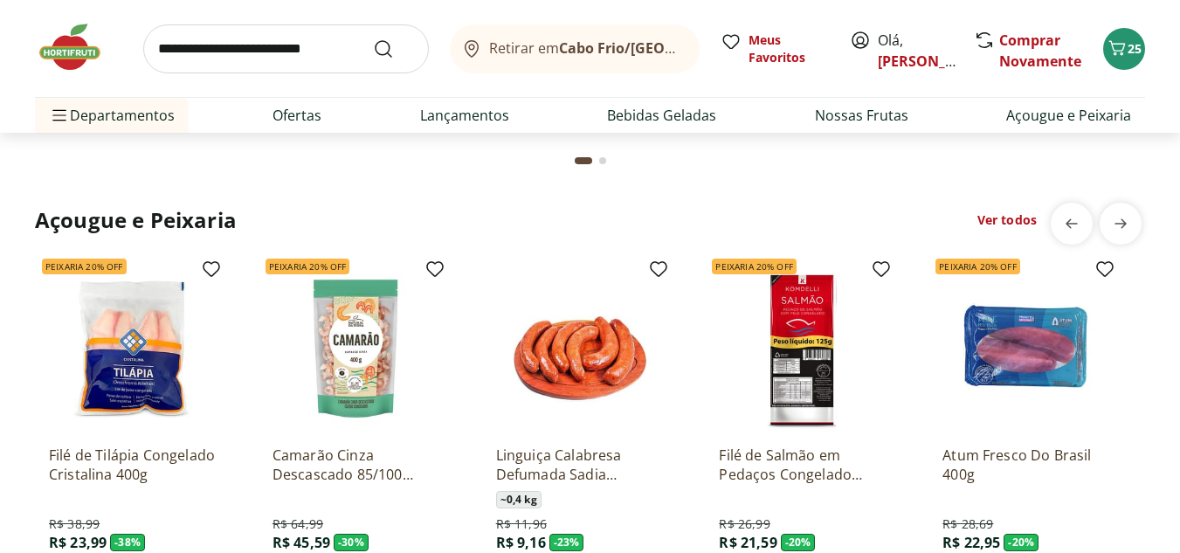
click at [1015, 219] on link "Ver todos" at bounding box center [1007, 219] width 59 height 17
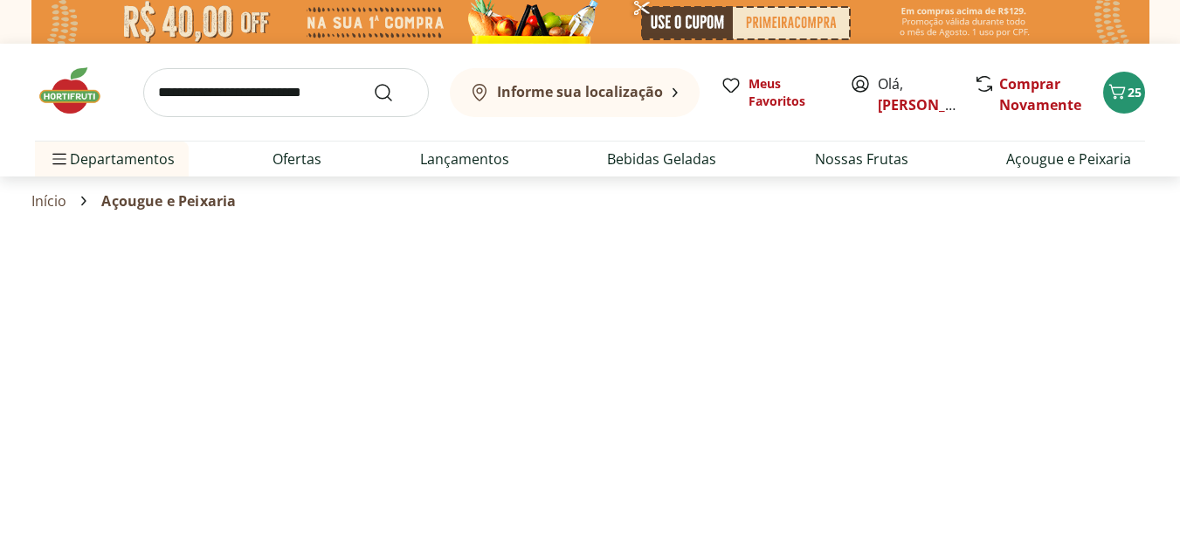
select select "**********"
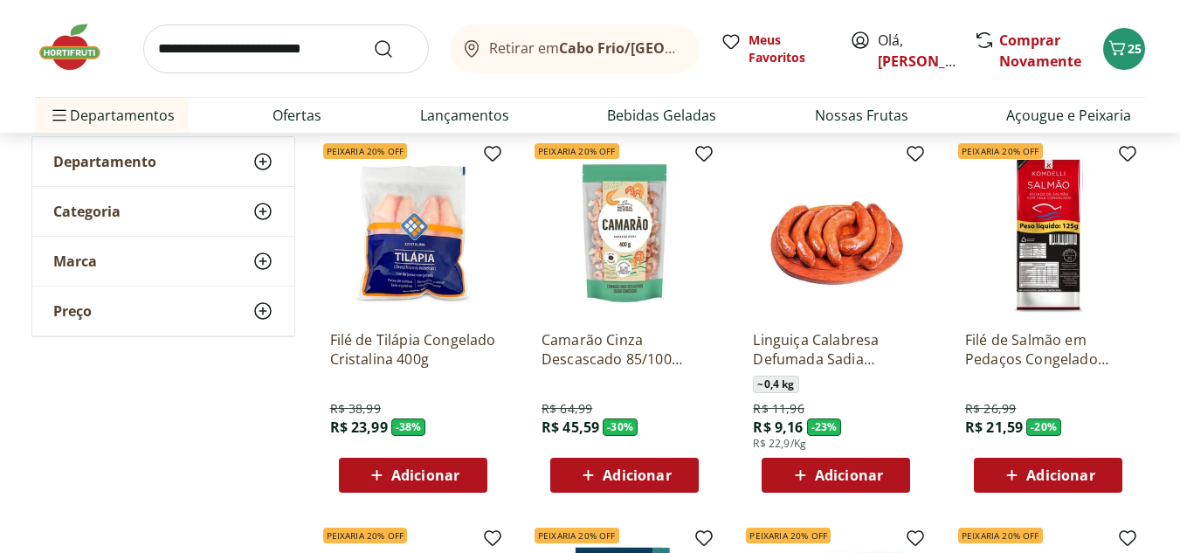
scroll to position [175, 0]
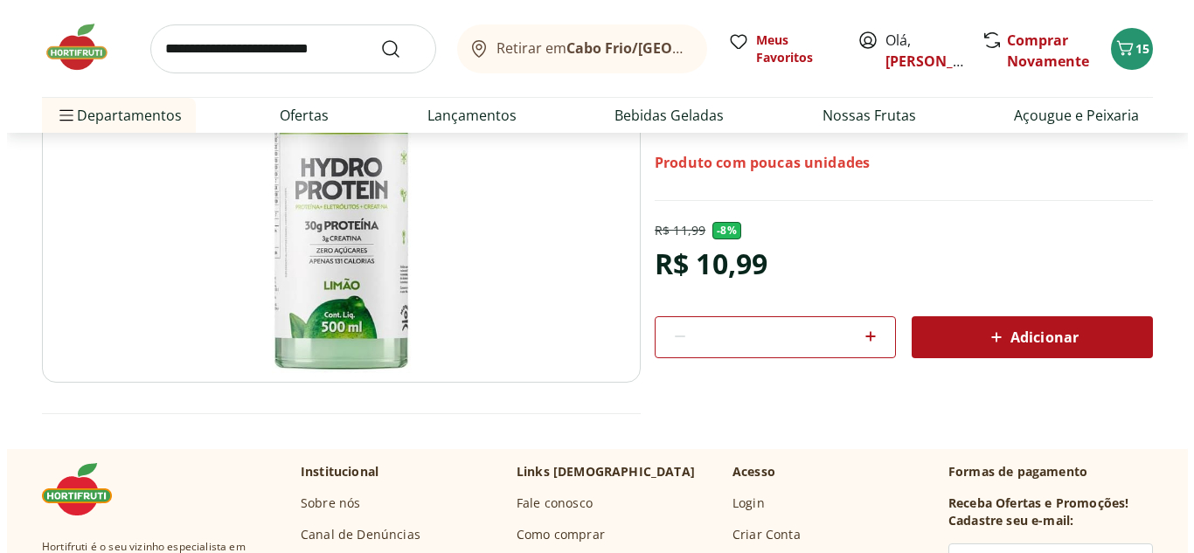
scroll to position [175, 0]
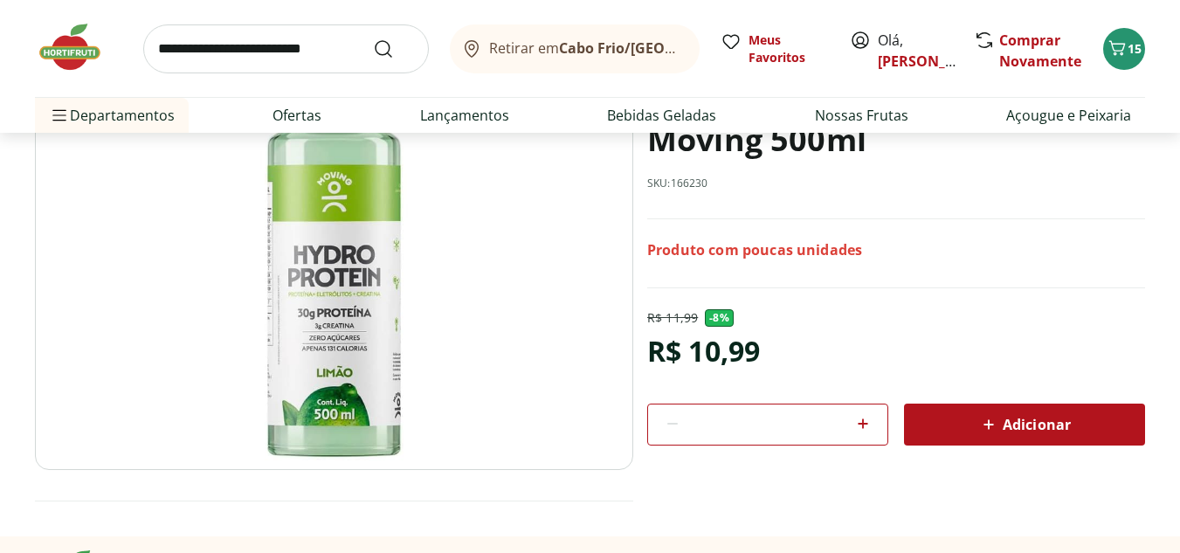
click at [319, 345] on img at bounding box center [334, 260] width 599 height 419
drag, startPoint x: 869, startPoint y: 436, endPoint x: 862, endPoint y: 428, distance: 10.0
click at [865, 433] on span at bounding box center [863, 424] width 21 height 23
click at [866, 425] on icon at bounding box center [863, 424] width 10 height 10
type input "*"
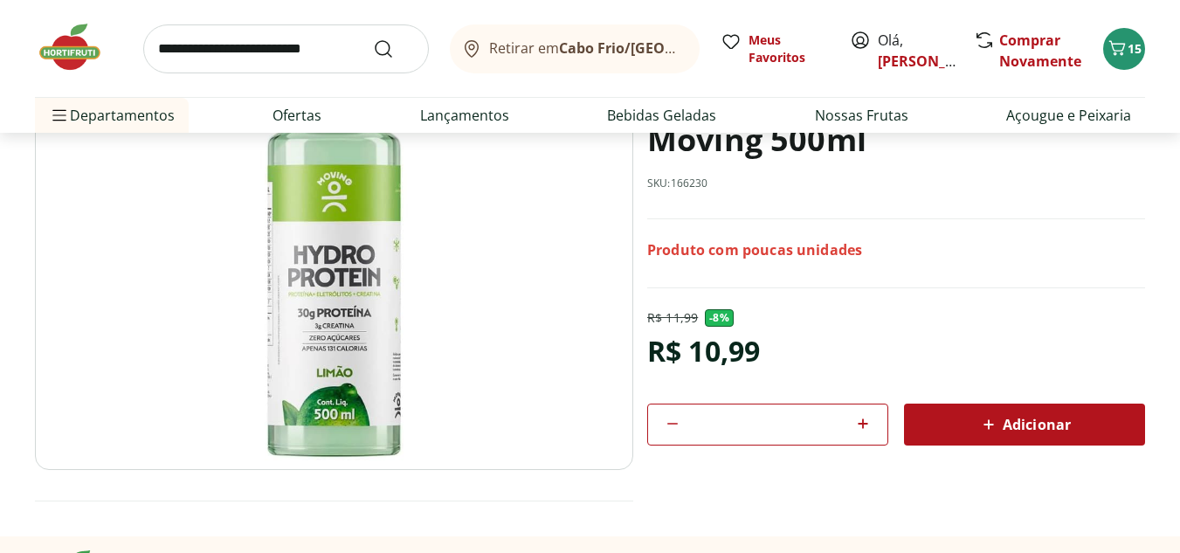
click at [954, 423] on div "Adicionar" at bounding box center [1024, 424] width 213 height 31
click at [861, 435] on span at bounding box center [863, 424] width 21 height 23
type input "*"
click at [985, 422] on icon at bounding box center [989, 424] width 21 height 21
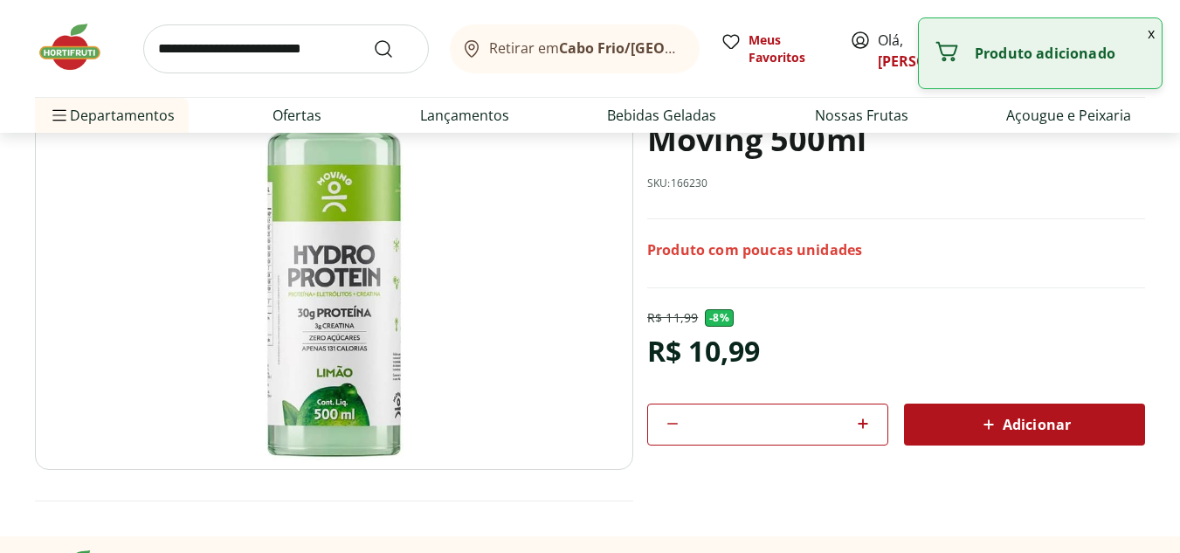
drag, startPoint x: 1149, startPoint y: 36, endPoint x: 1146, endPoint y: 47, distance: 11.7
click at [1150, 36] on button "x" at bounding box center [1151, 33] width 21 height 30
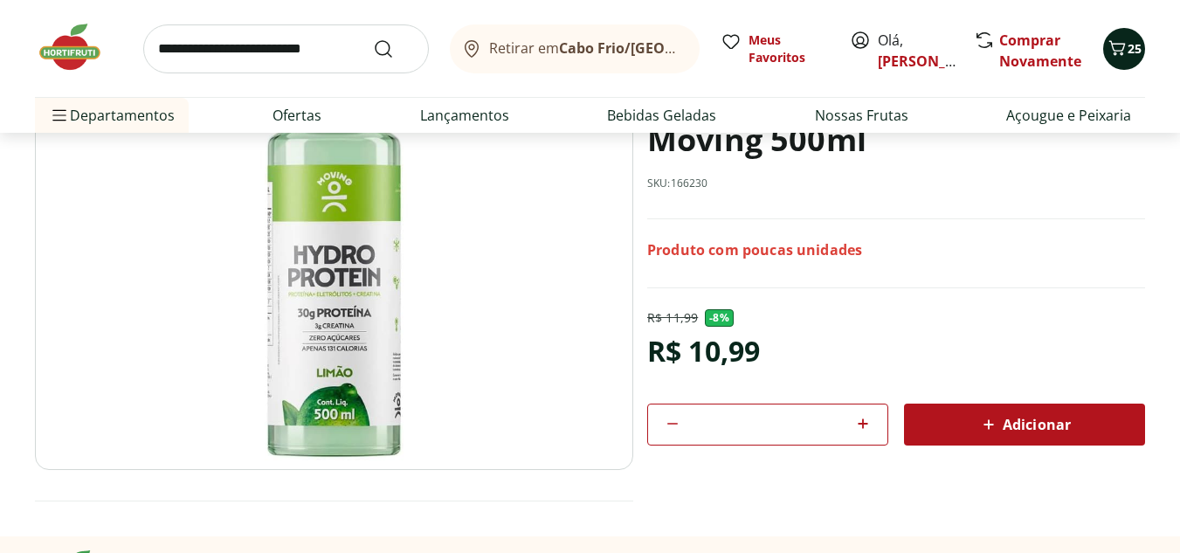
click at [1128, 48] on span "25" at bounding box center [1135, 48] width 14 height 17
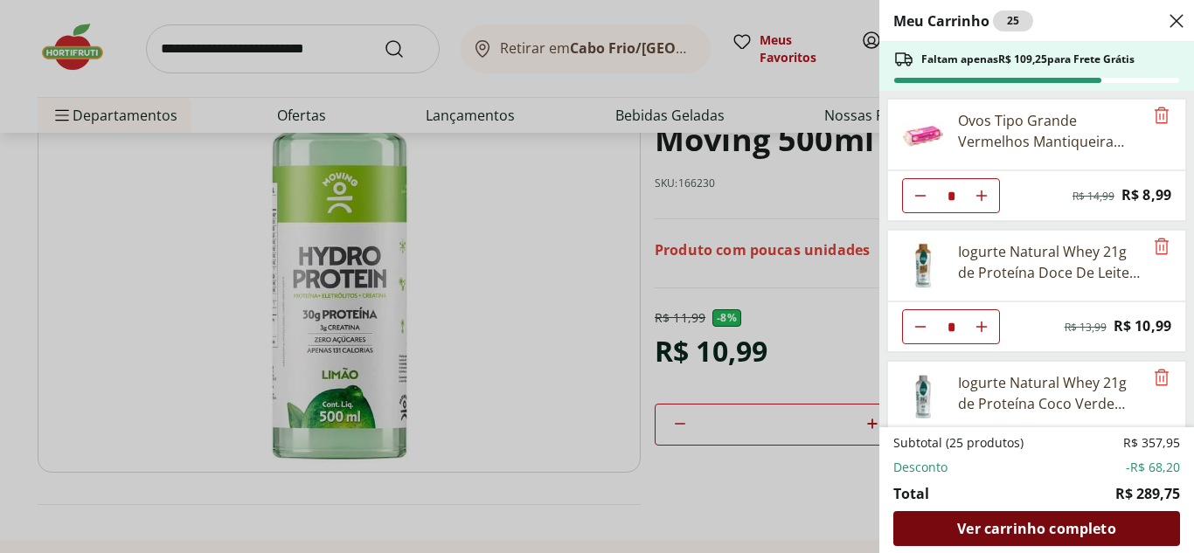
click at [1014, 522] on span "Ver carrinho completo" at bounding box center [1036, 529] width 158 height 14
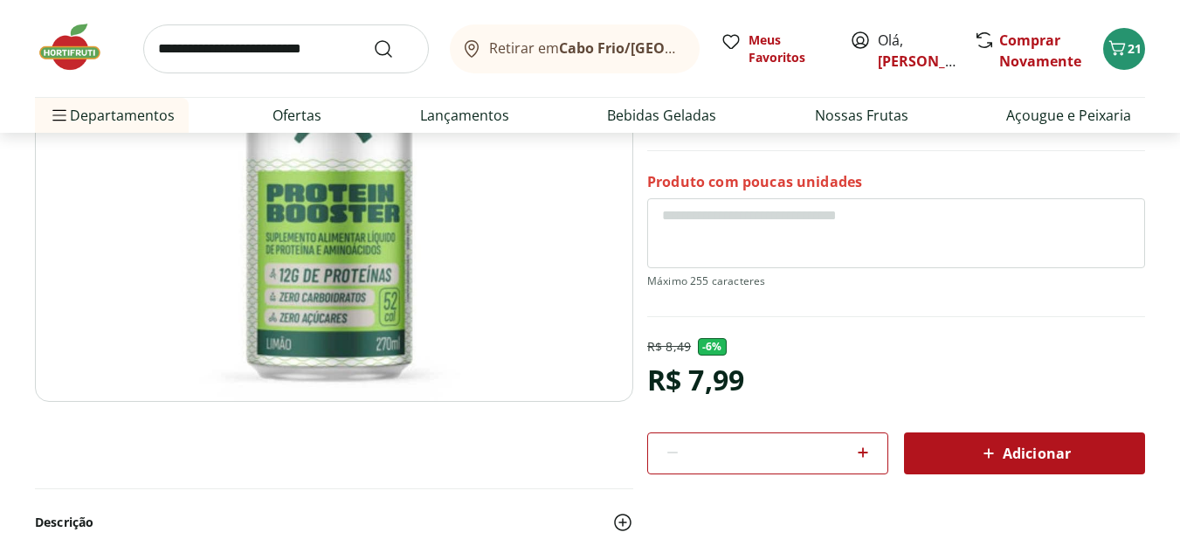
scroll to position [262, 0]
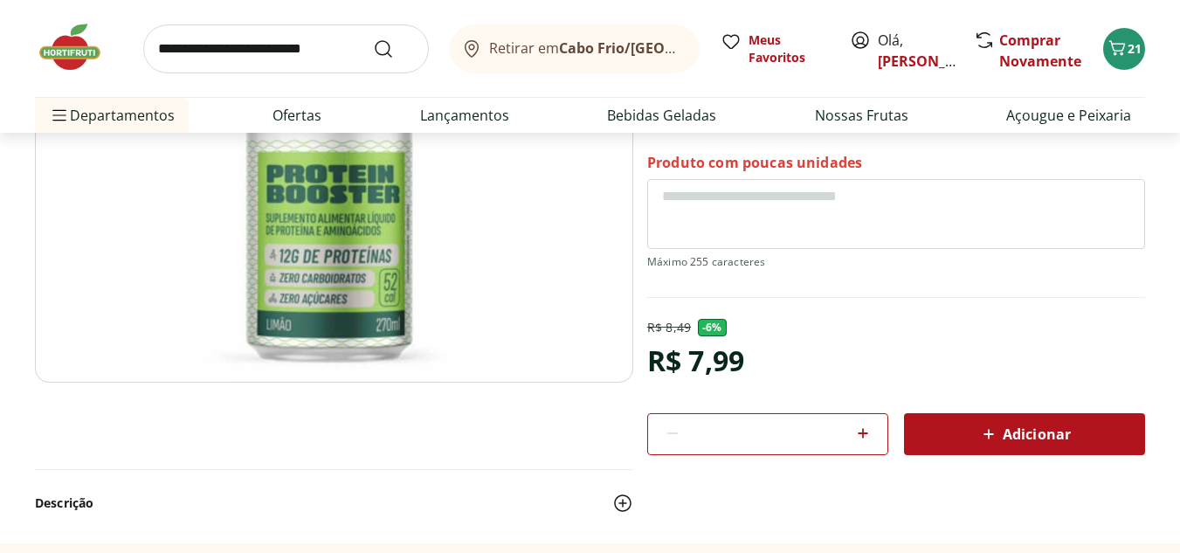
drag, startPoint x: 879, startPoint y: 435, endPoint x: 866, endPoint y: 433, distance: 13.4
click at [875, 434] on div "*" at bounding box center [767, 434] width 241 height 42
click at [866, 433] on icon at bounding box center [863, 433] width 10 height 10
type input "*"
click at [969, 433] on div "Adicionar" at bounding box center [1024, 434] width 213 height 31
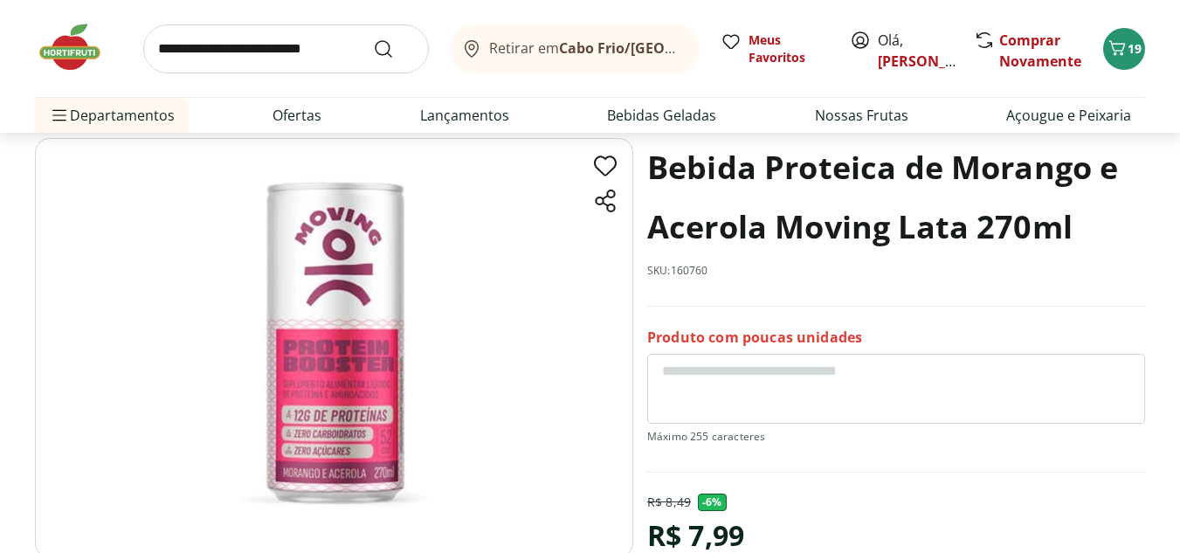
scroll to position [175, 0]
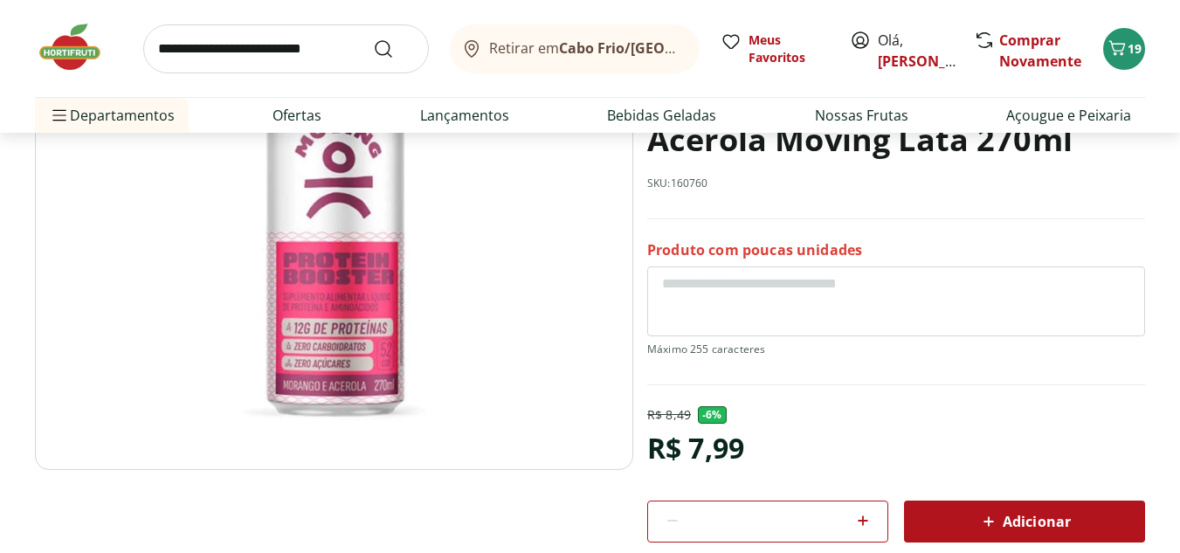
click at [866, 533] on div at bounding box center [863, 522] width 21 height 42
type input "*"
click at [936, 520] on div "Adicionar" at bounding box center [1024, 521] width 213 height 31
